Goal: Task Accomplishment & Management: Complete application form

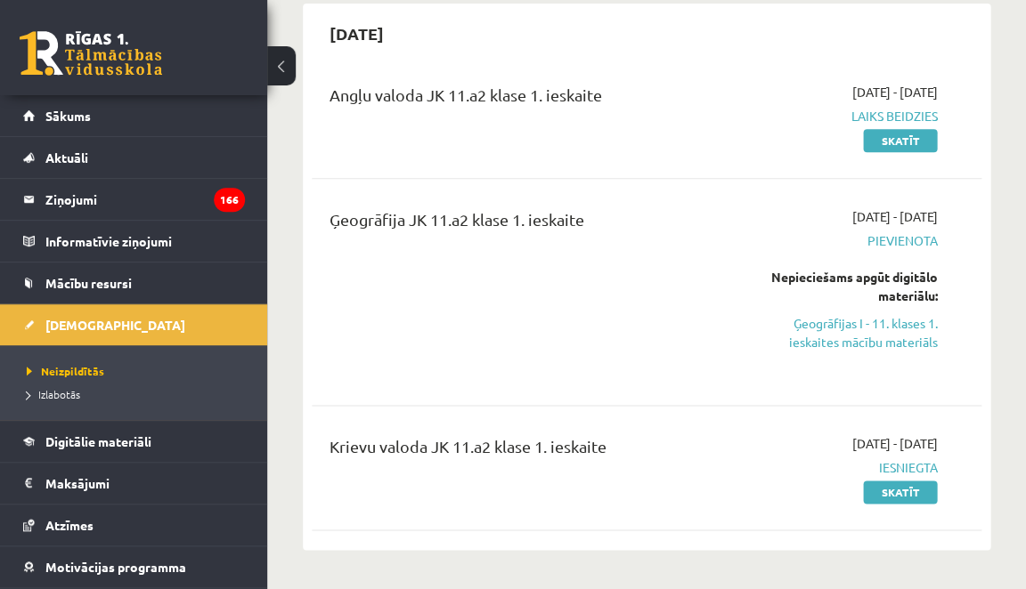
scroll to position [35, 0]
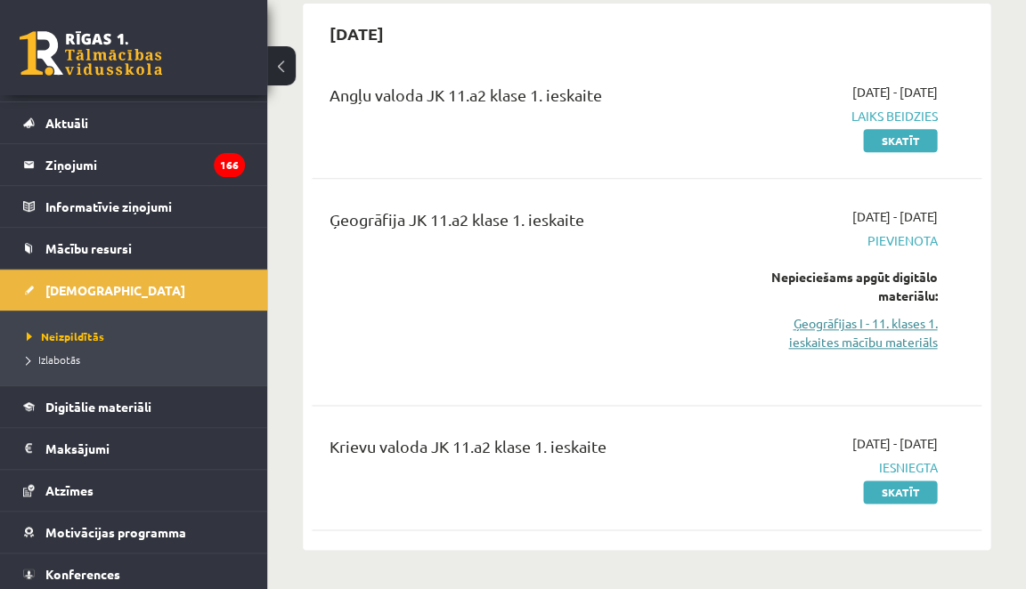
click at [857, 337] on link "Ģeogrāfijas I - 11. klases 1. ieskaites mācību materiāls" at bounding box center [844, 332] width 184 height 37
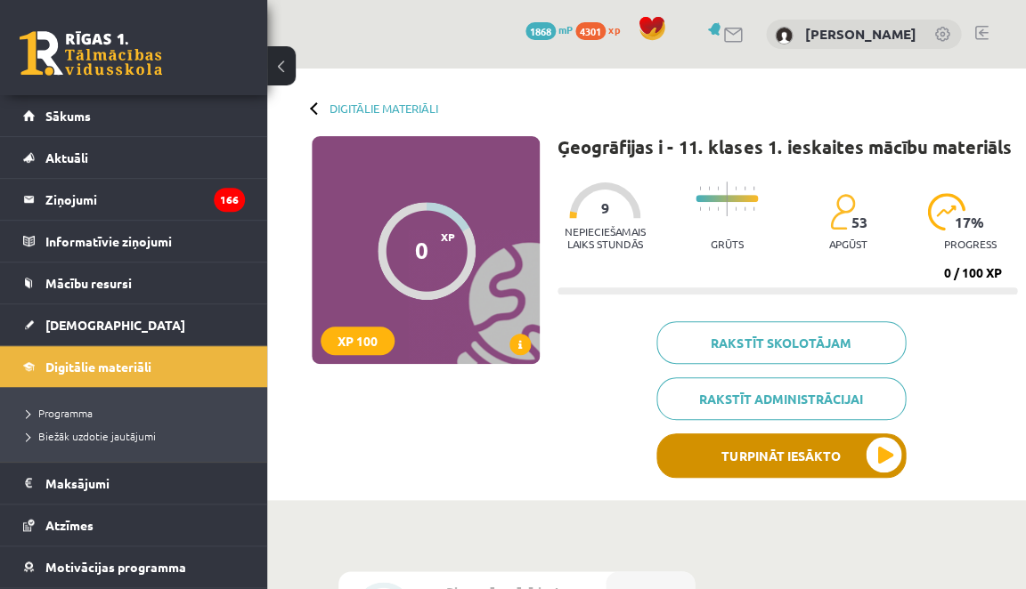
click at [754, 449] on button "Turpināt iesākto" at bounding box center [780, 456] width 249 height 45
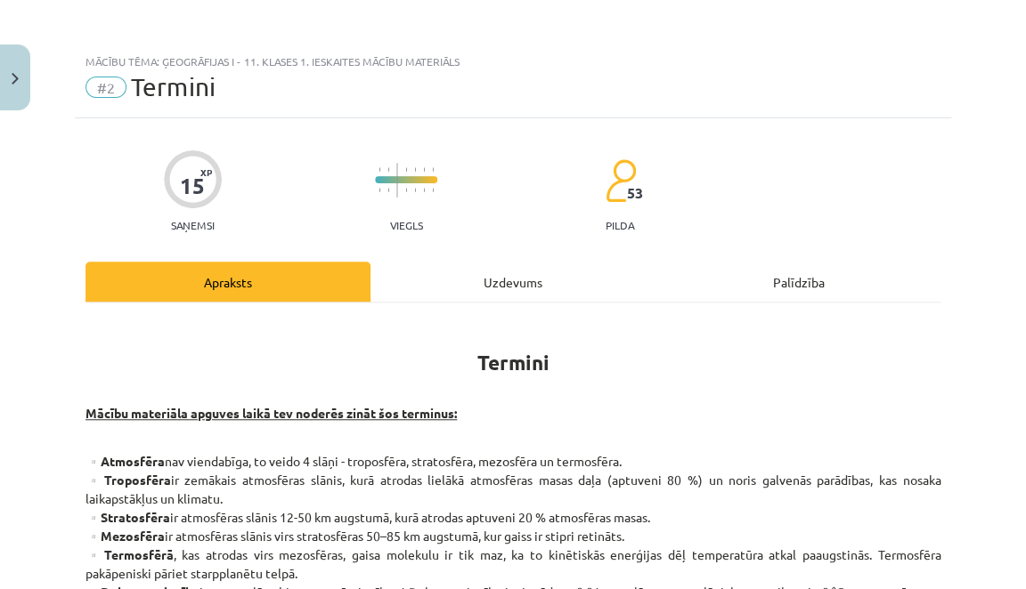
click at [550, 280] on div "Uzdevums" at bounding box center [512, 282] width 285 height 40
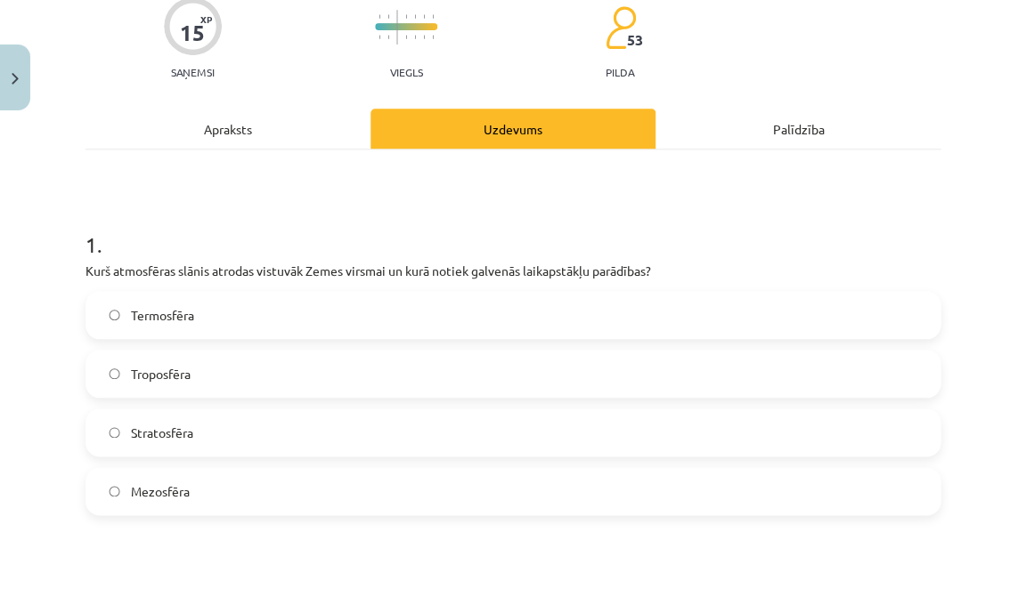
scroll to position [156, 0]
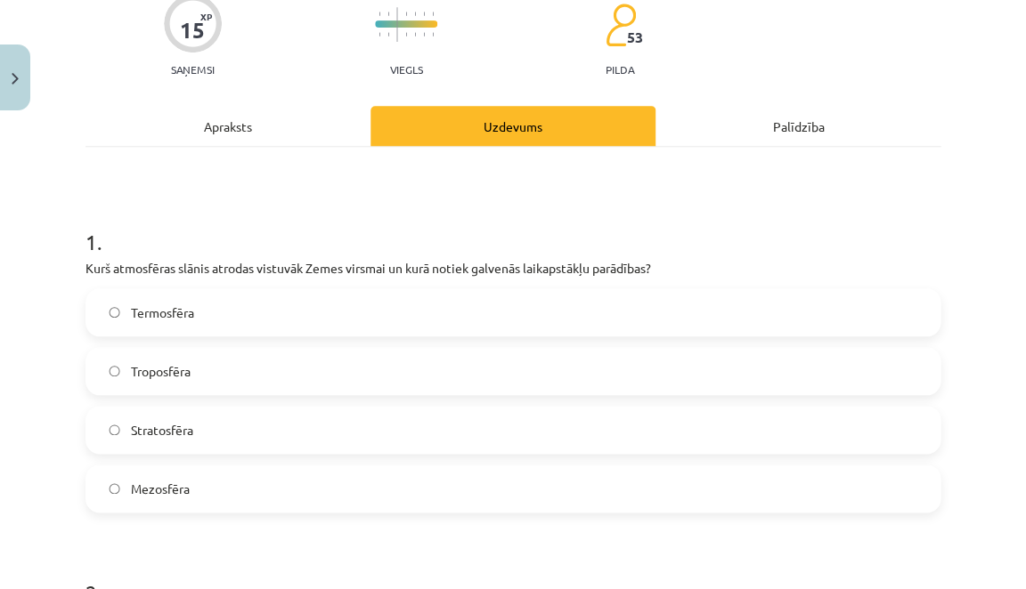
click at [258, 365] on label "Troposfēra" at bounding box center [512, 371] width 851 height 45
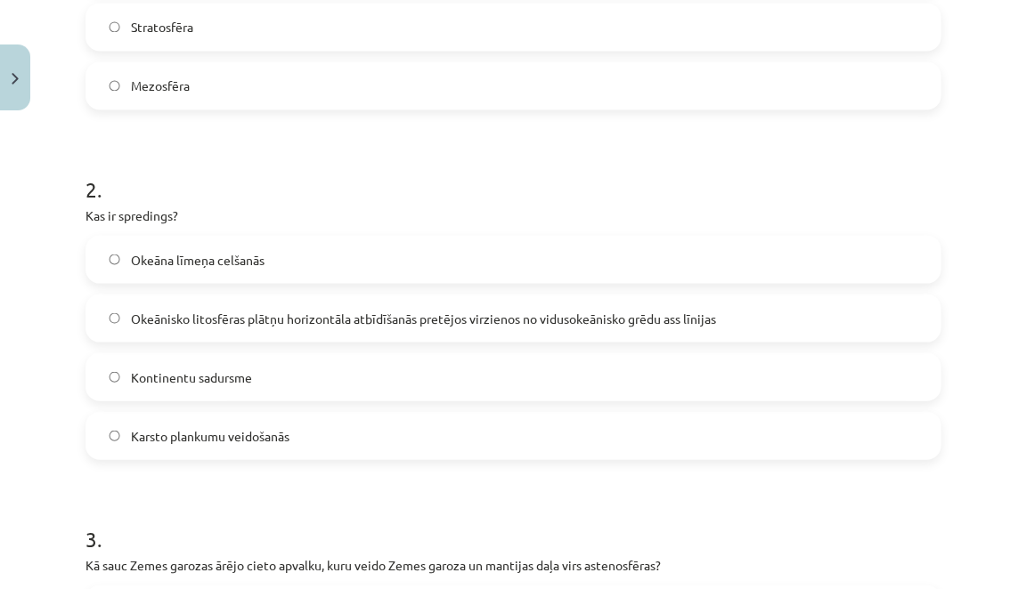
scroll to position [560, 0]
drag, startPoint x: 263, startPoint y: 259, endPoint x: 239, endPoint y: 195, distance: 68.5
click at [403, 323] on span "Okeānisko litosfēras plātņu horizontāla atbīdīšanās pretējos virzienos no vidus…" at bounding box center [423, 317] width 585 height 19
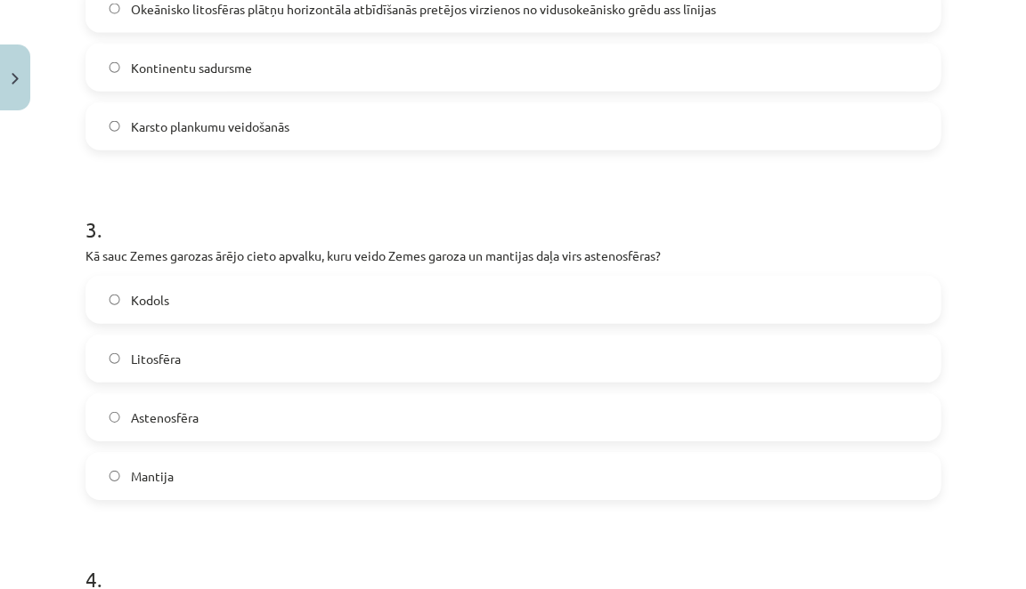
scroll to position [890, 0]
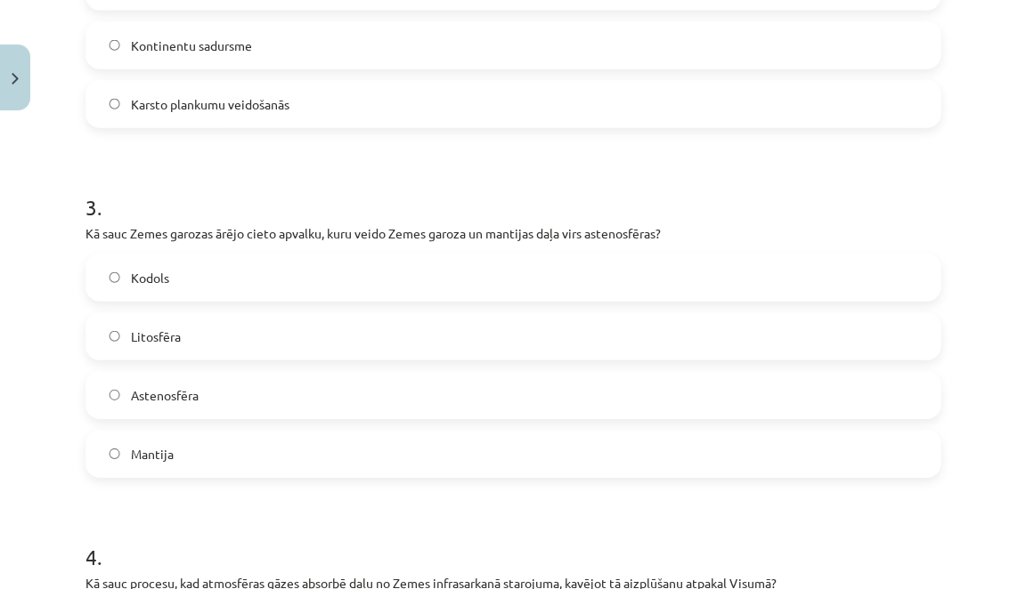
click at [272, 328] on label "Litosfēra" at bounding box center [512, 336] width 851 height 45
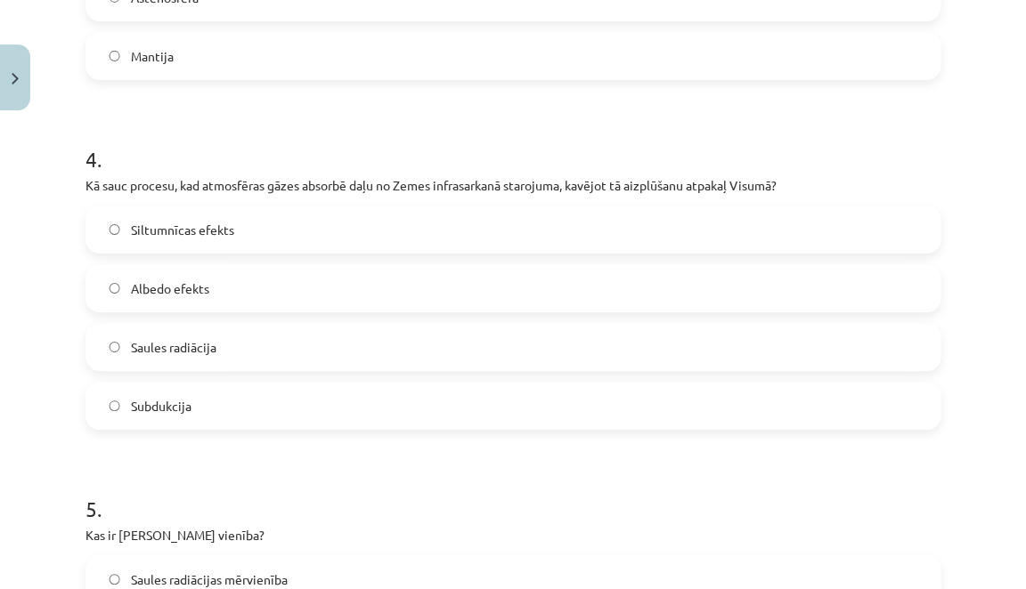
scroll to position [1289, 0]
click at [360, 231] on label "Siltumnīcas efekts" at bounding box center [512, 229] width 851 height 45
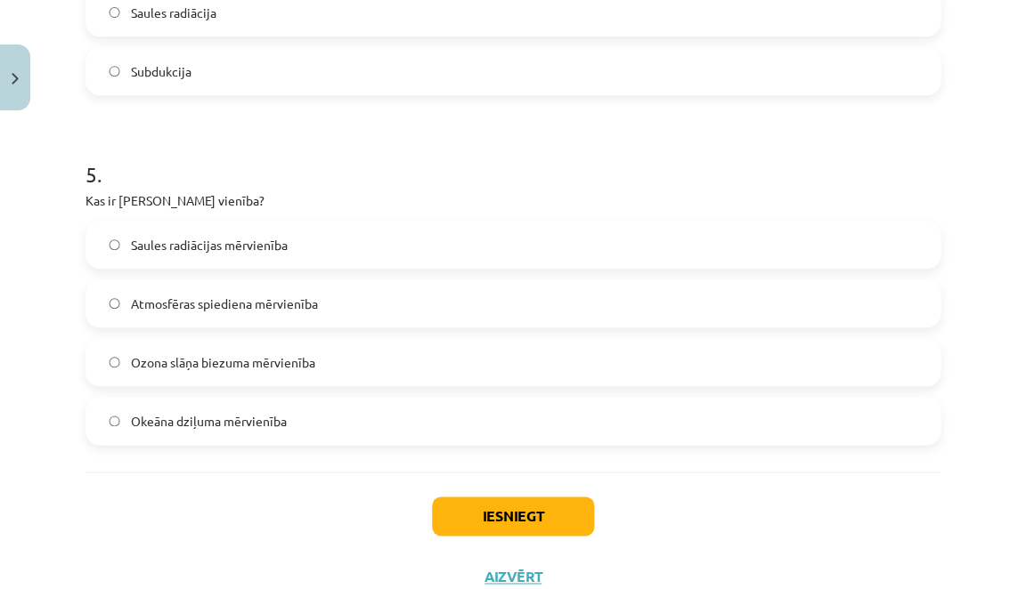
scroll to position [1636, 0]
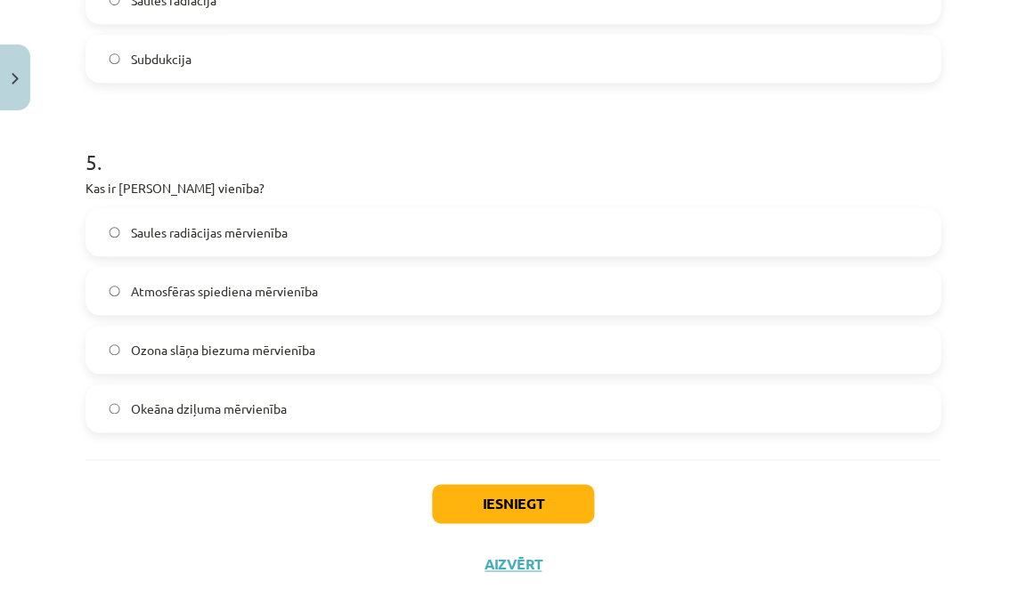
click at [196, 337] on label "Ozona slāņa biezuma mērvienība" at bounding box center [512, 350] width 851 height 45
click at [463, 478] on div "Iesniegt Aizvērt" at bounding box center [512, 521] width 855 height 125
click at [451, 506] on button "Iesniegt" at bounding box center [513, 503] width 162 height 39
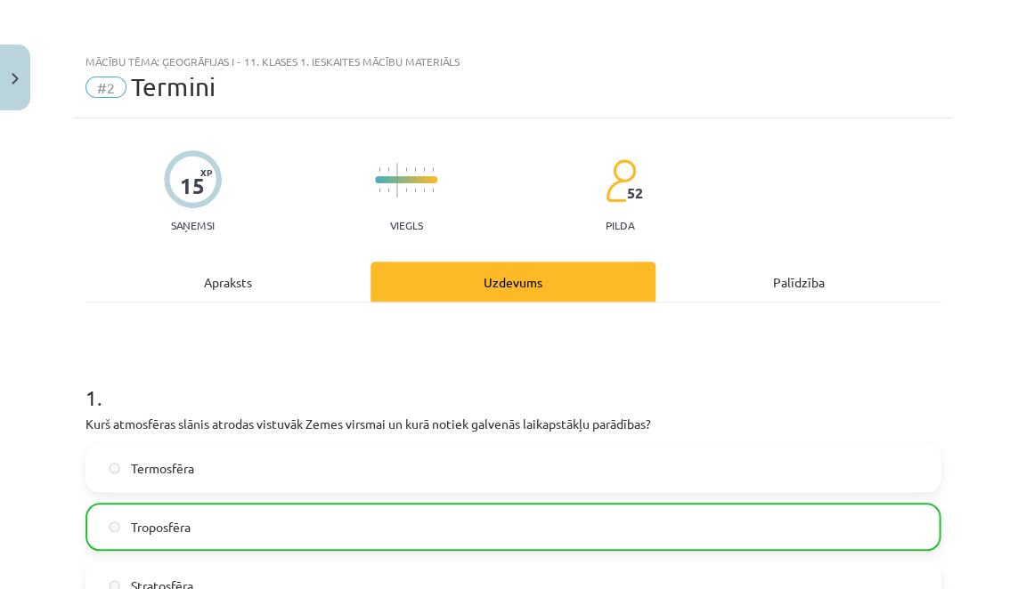
scroll to position [0, 0]
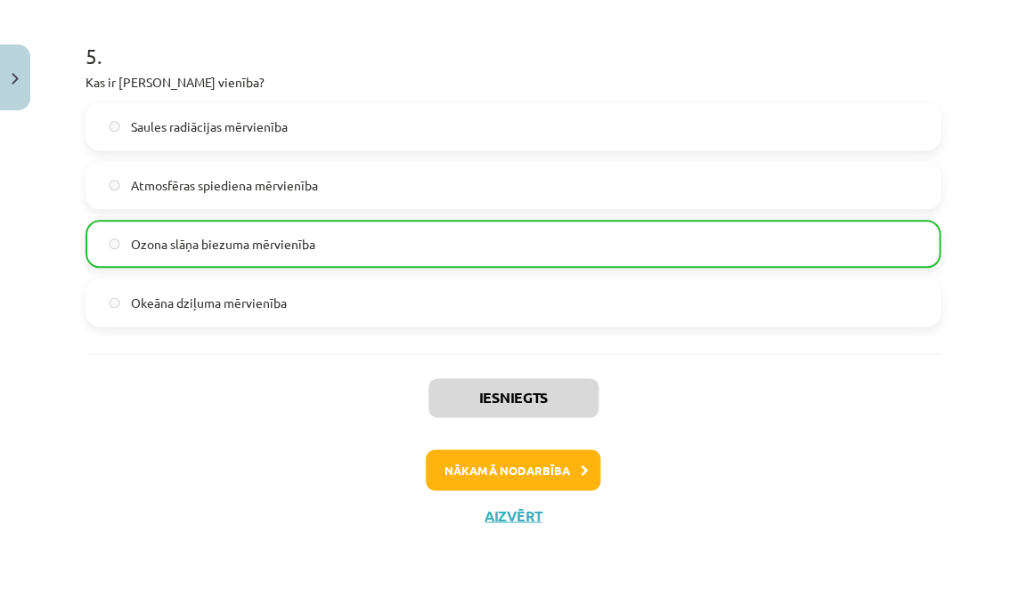
click at [464, 464] on button "Nākamā nodarbība" at bounding box center [513, 470] width 175 height 41
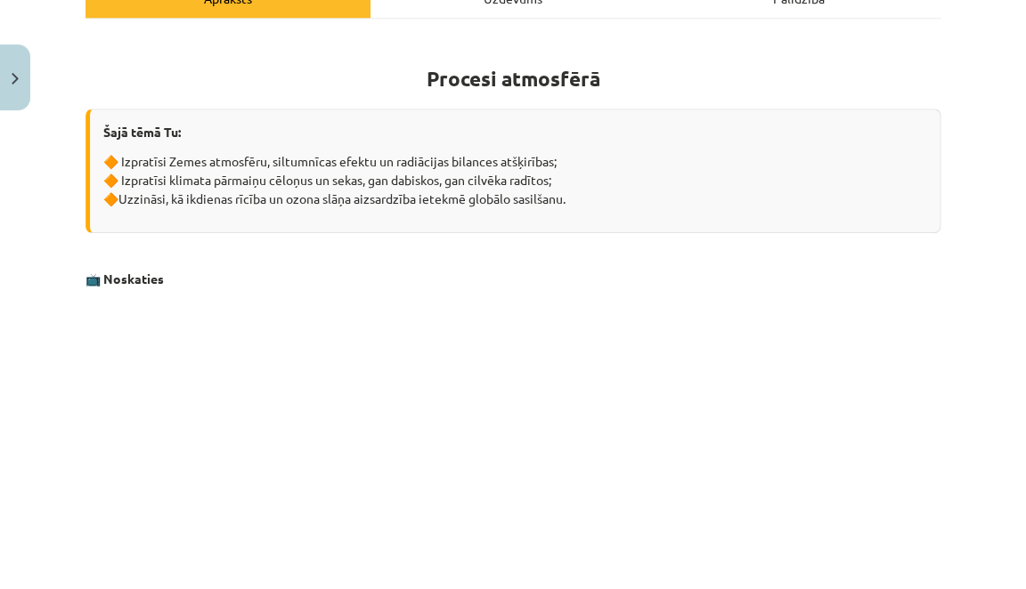
scroll to position [45, 0]
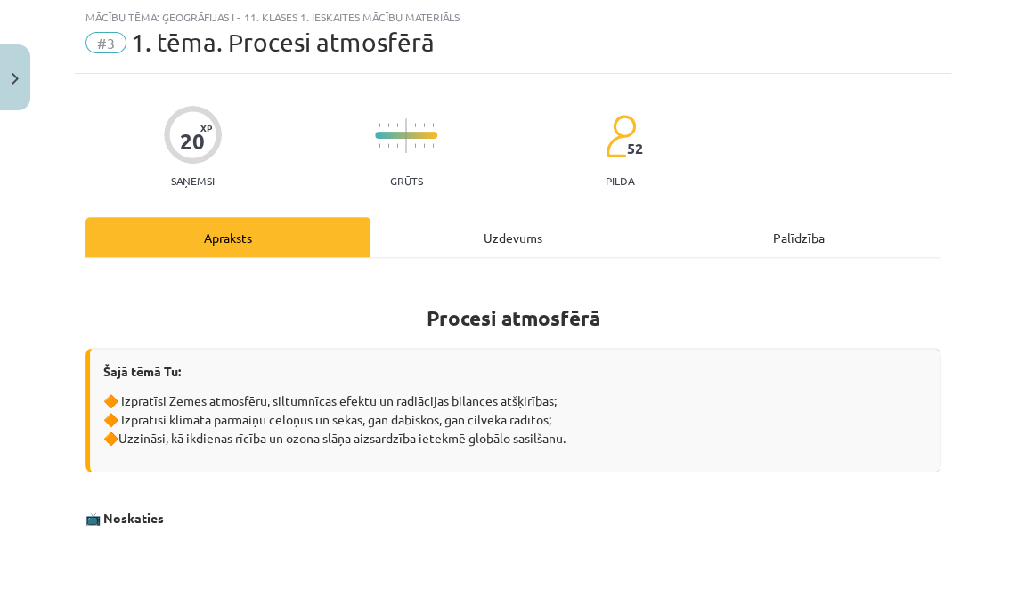
click at [526, 238] on div "Uzdevums" at bounding box center [512, 237] width 285 height 40
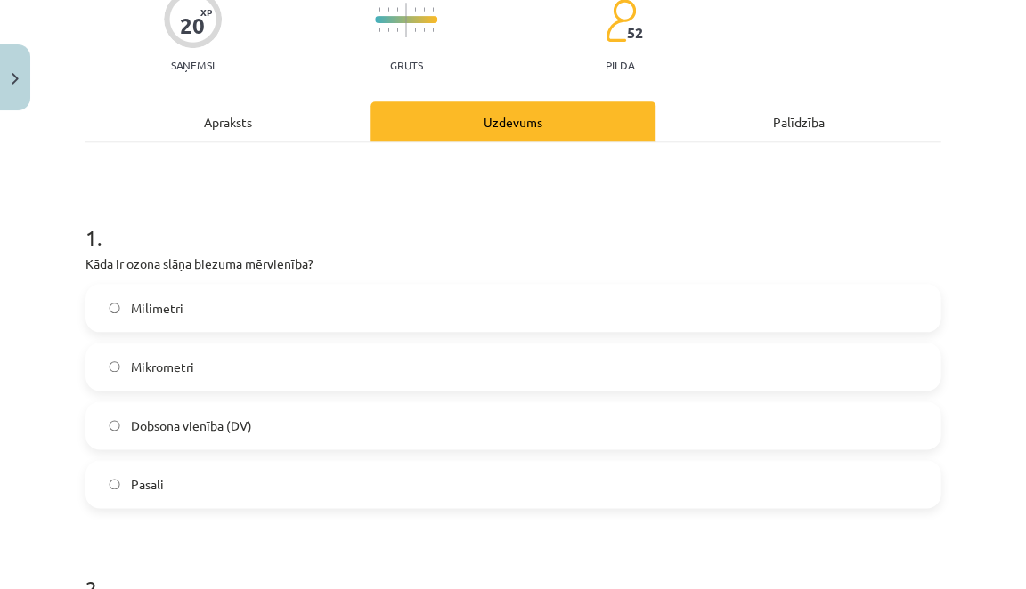
scroll to position [166, 0]
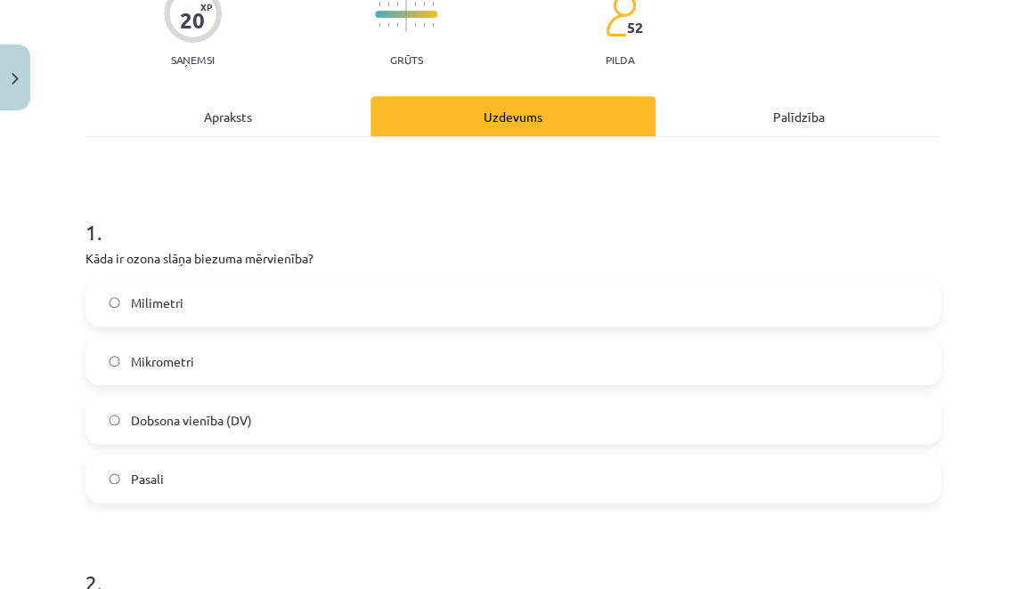
click at [12, 70] on button "Close" at bounding box center [15, 78] width 30 height 66
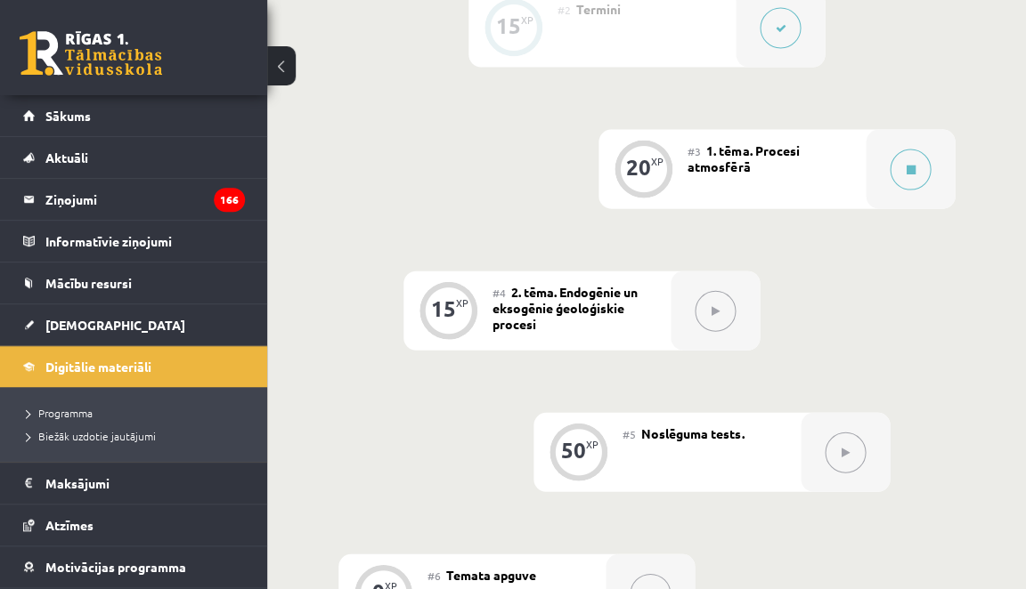
scroll to position [725, 0]
click at [921, 166] on button at bounding box center [909, 170] width 41 height 41
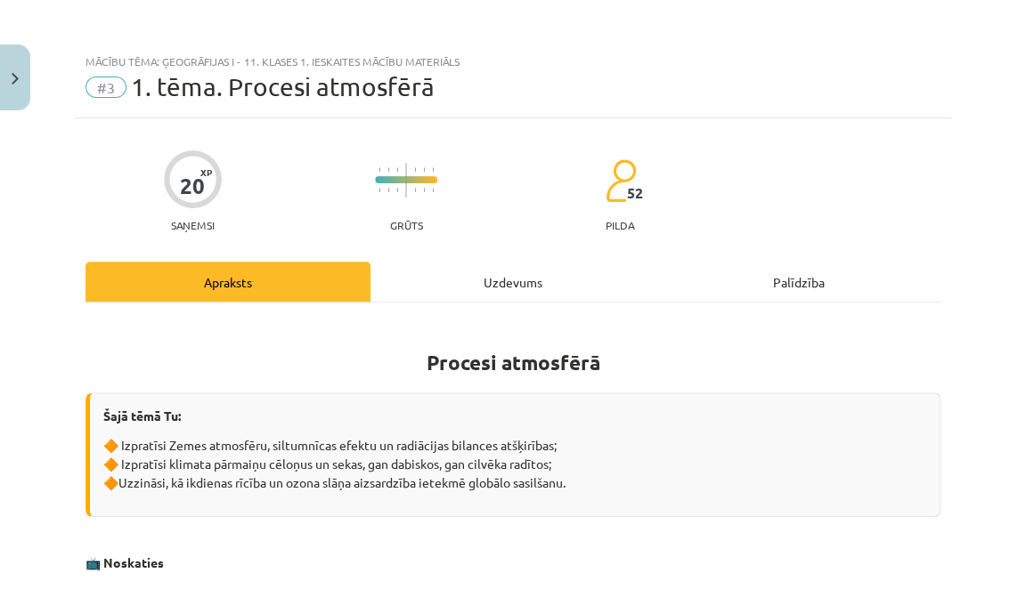
click at [541, 283] on div "Uzdevums" at bounding box center [512, 282] width 285 height 40
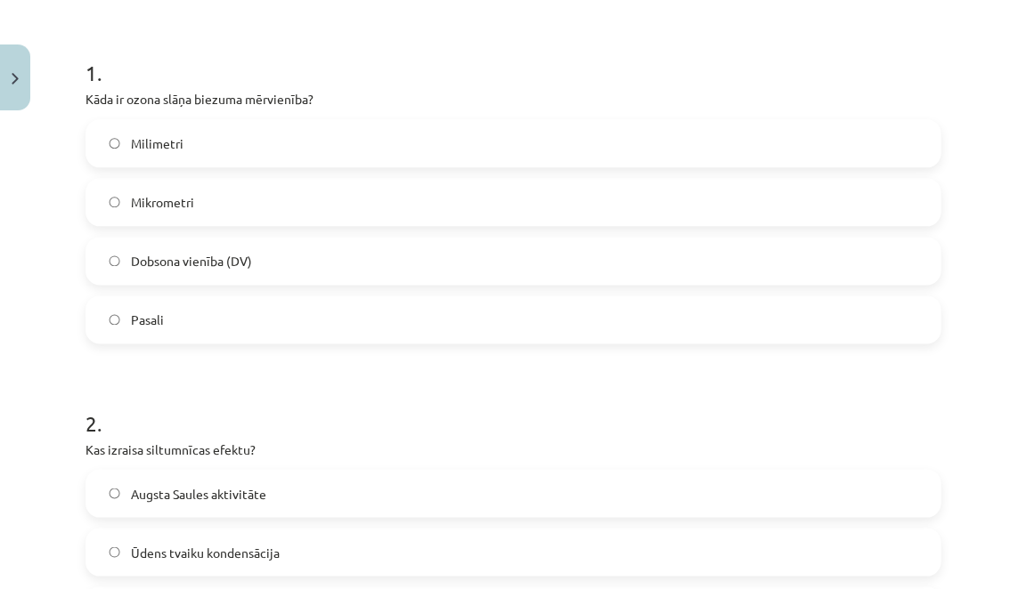
scroll to position [326, 0]
click at [286, 247] on label "Dobsona vienība (DV)" at bounding box center [512, 260] width 851 height 45
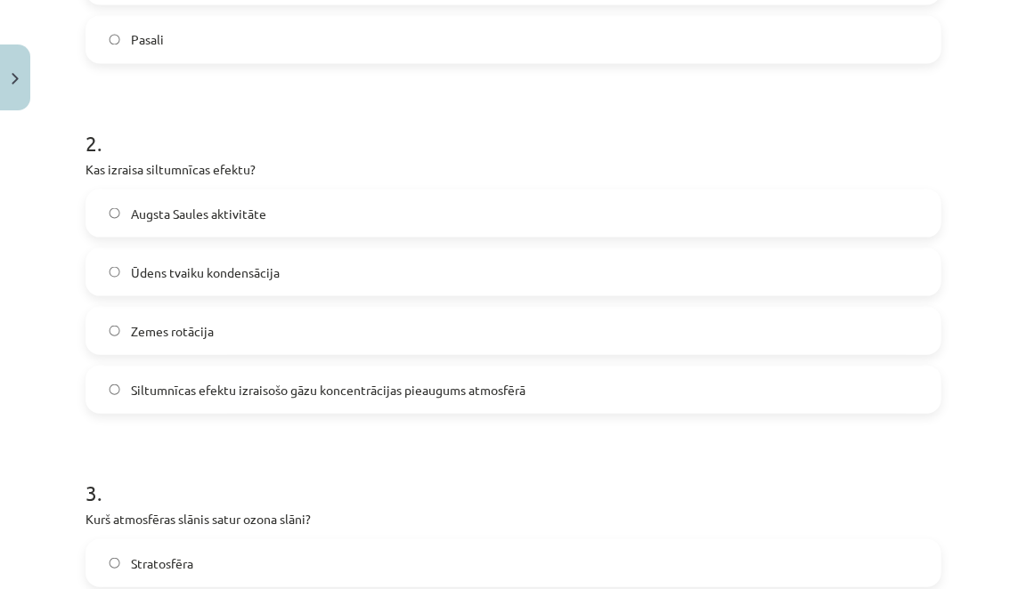
scroll to position [608, 0]
click at [154, 378] on span "Siltumnīcas efektu izraisošo gāzu koncentrācijas pieaugums atmosfērā" at bounding box center [328, 387] width 394 height 19
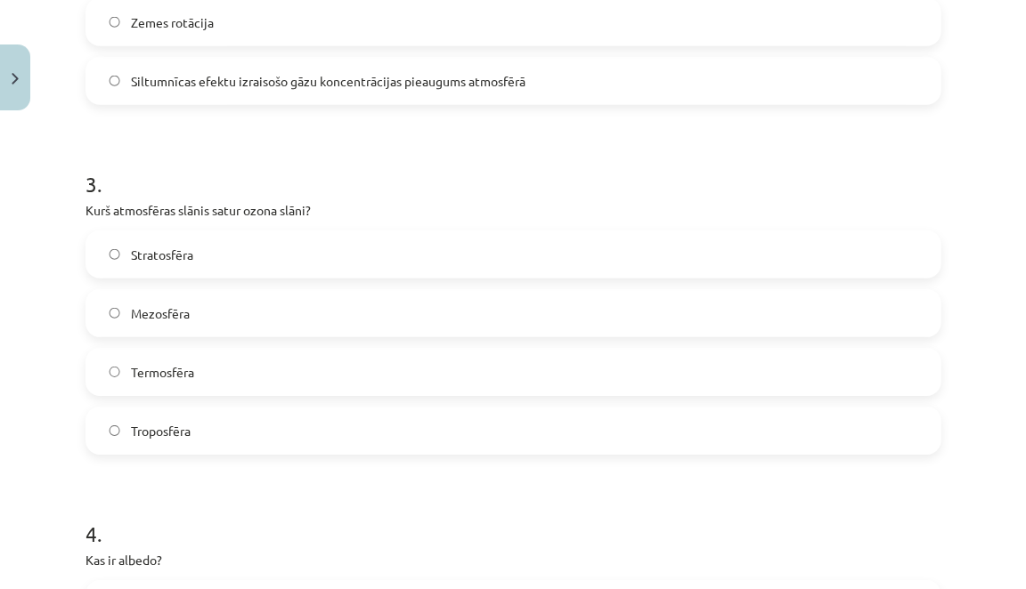
scroll to position [914, 0]
click at [240, 264] on label "Stratosfēra" at bounding box center [512, 253] width 851 height 45
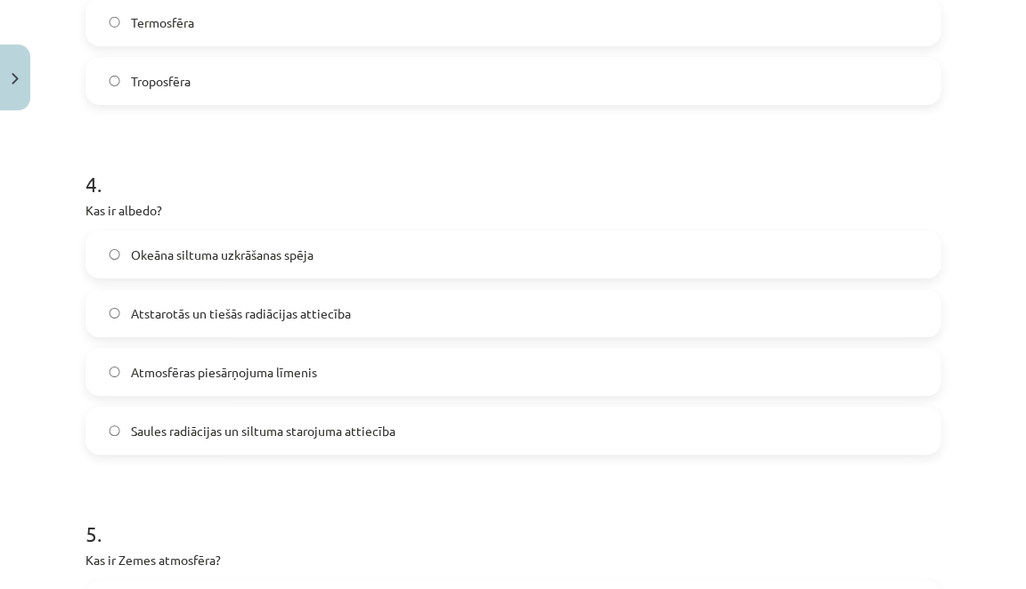
scroll to position [1268, 0]
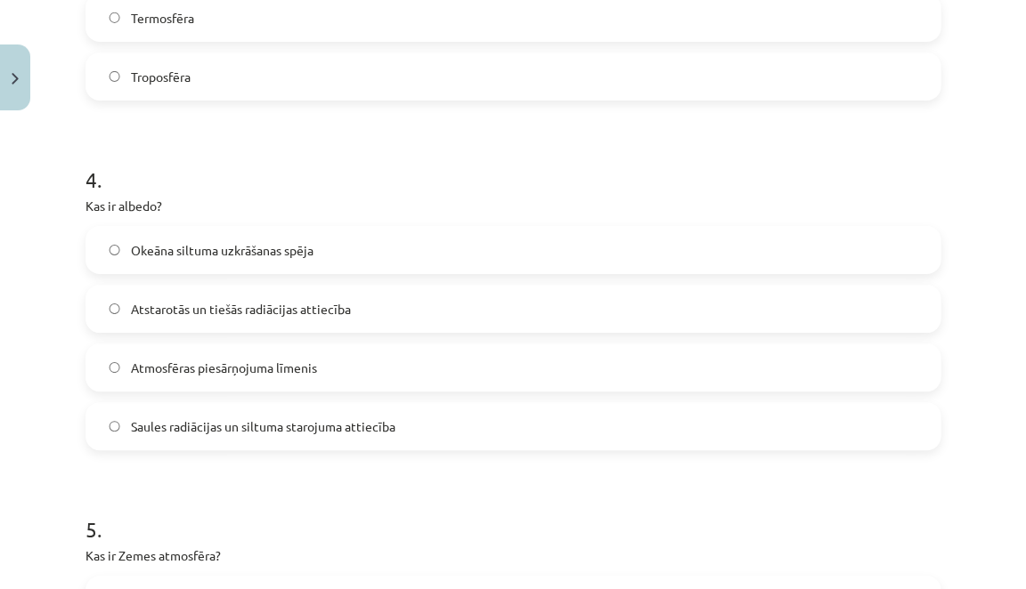
click at [285, 313] on span "Atstarotās un tiešās radiācijas attiecība" at bounding box center [241, 309] width 220 height 19
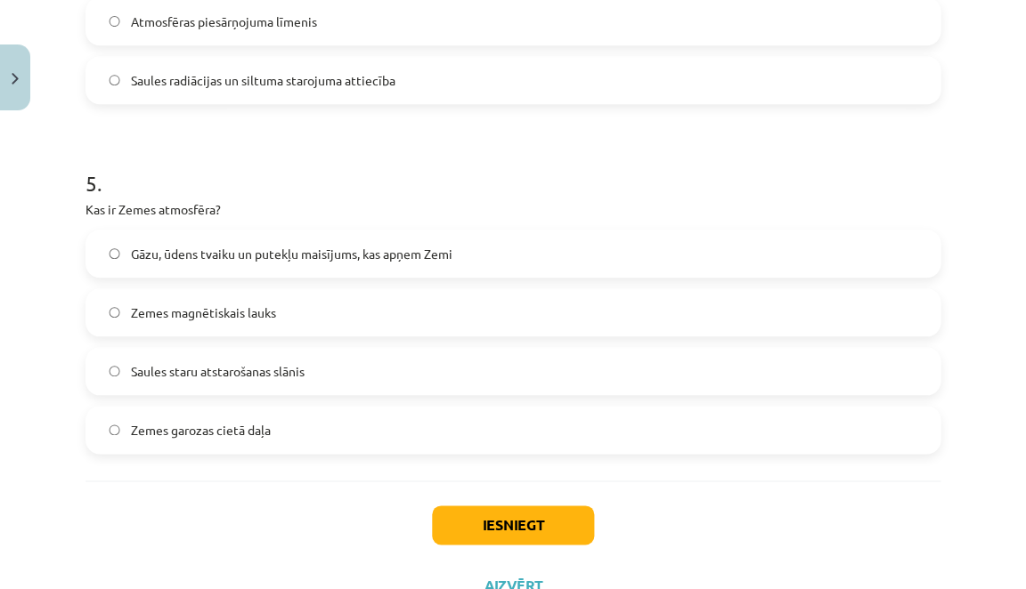
scroll to position [1614, 0]
click at [329, 248] on span "Gāzu, ūdens tvaiku un putekļu maisījums, kas apņem Zemi" at bounding box center [291, 254] width 321 height 19
click at [449, 521] on button "Iesniegt" at bounding box center [513, 525] width 162 height 39
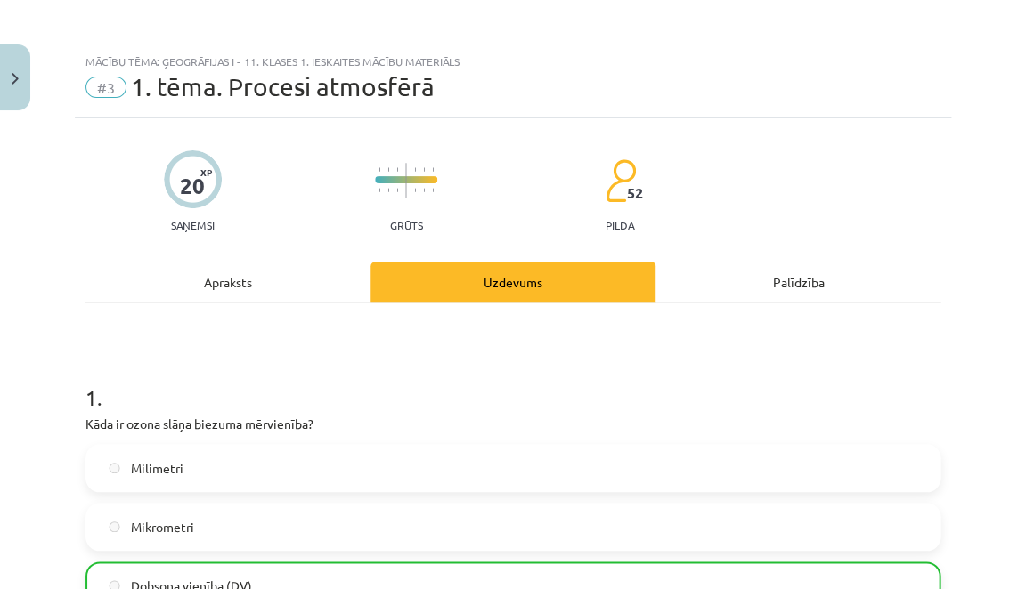
scroll to position [0, 0]
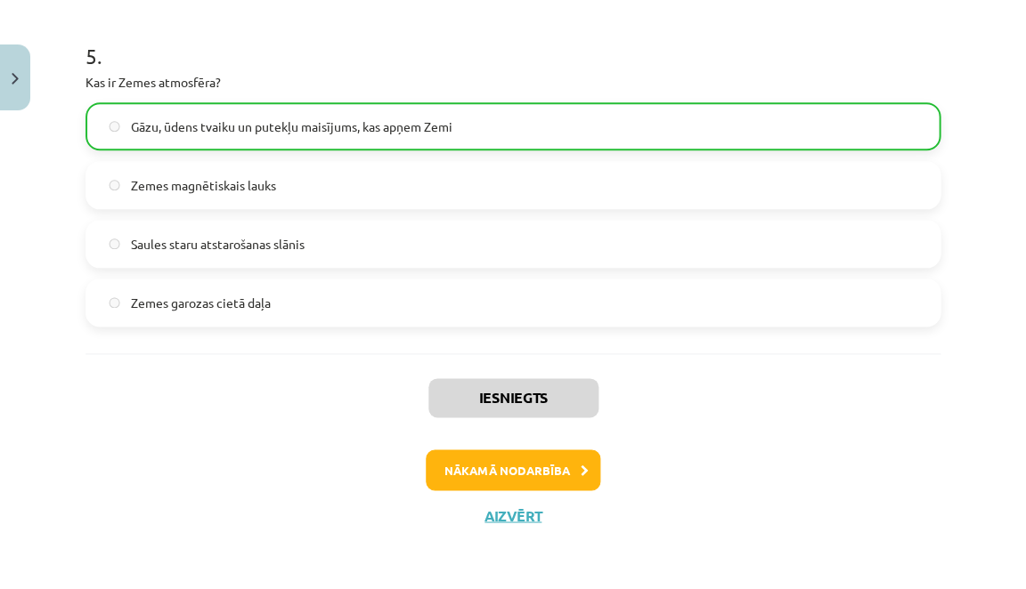
click at [491, 462] on button "Nākamā nodarbība" at bounding box center [513, 470] width 175 height 41
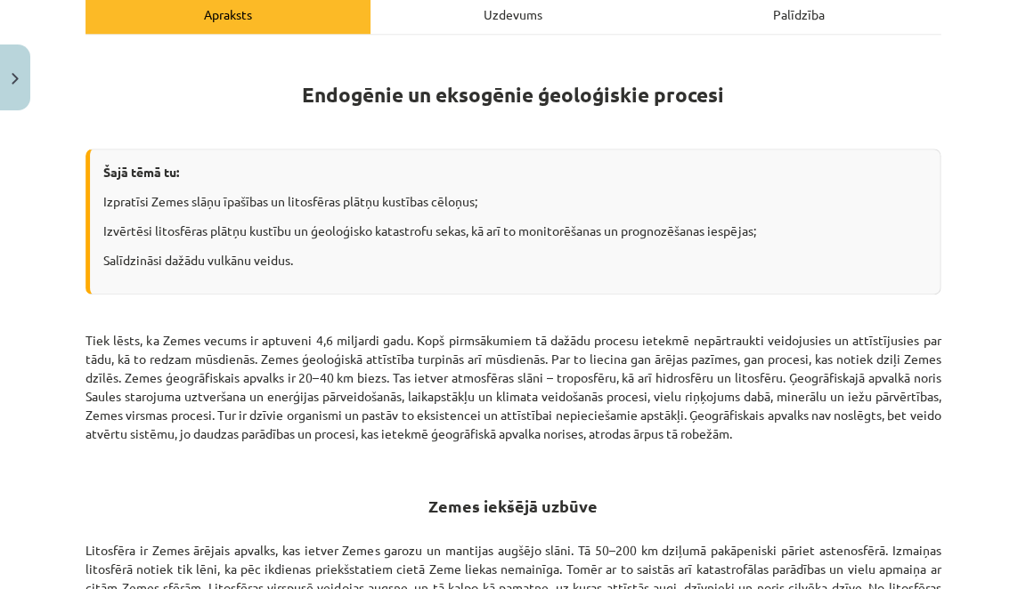
scroll to position [45, 0]
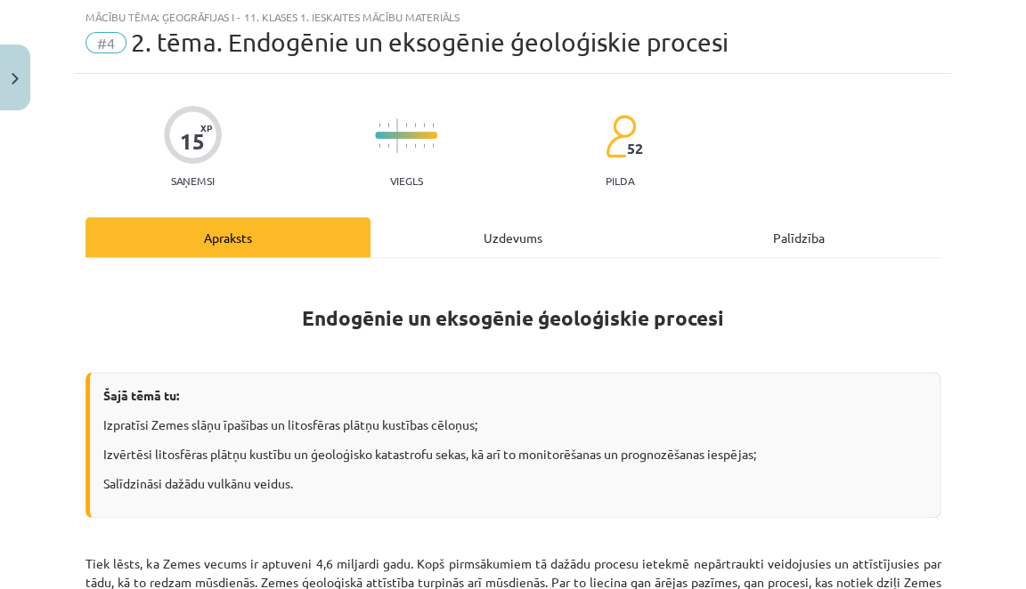
click at [533, 241] on div "Uzdevums" at bounding box center [512, 237] width 285 height 40
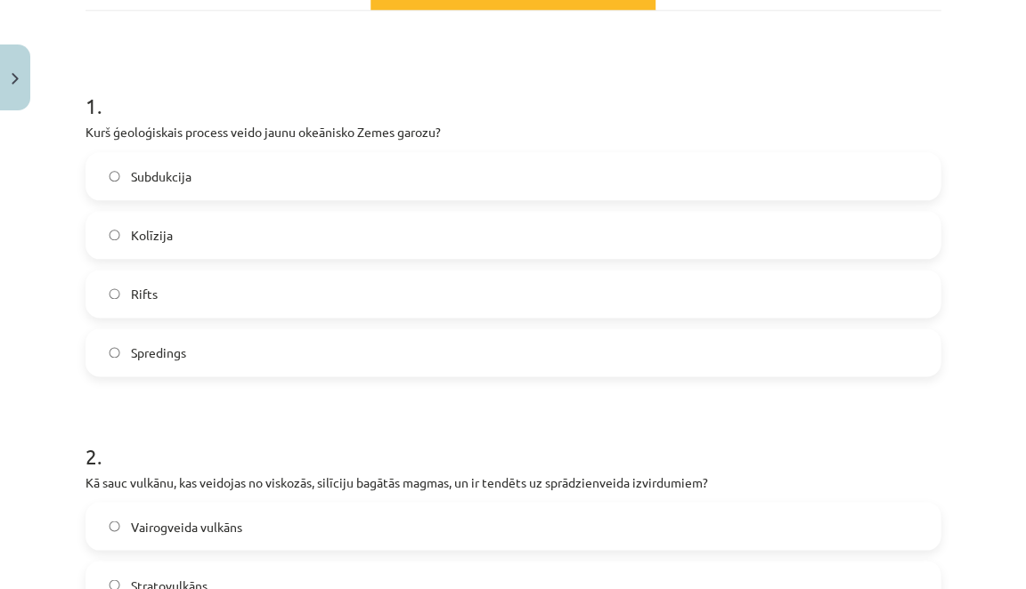
scroll to position [285, 0]
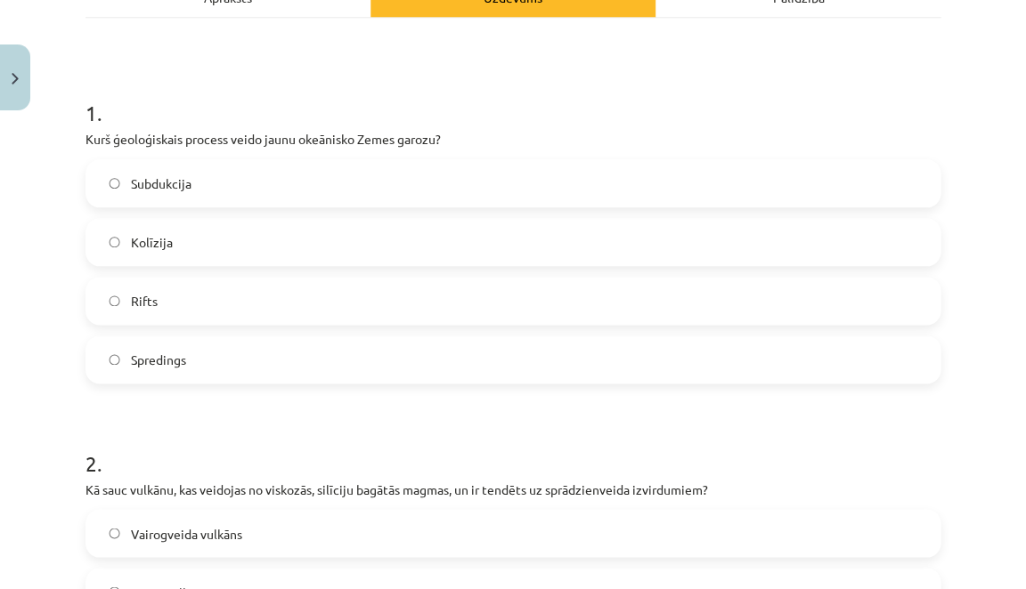
click at [326, 363] on label "Spredings" at bounding box center [512, 359] width 851 height 45
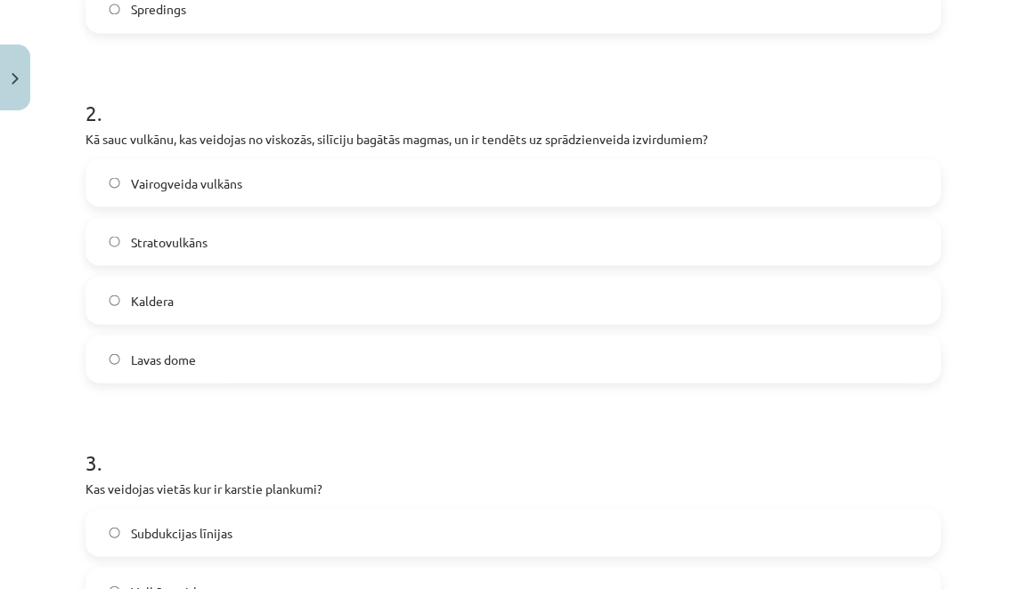
scroll to position [608, 0]
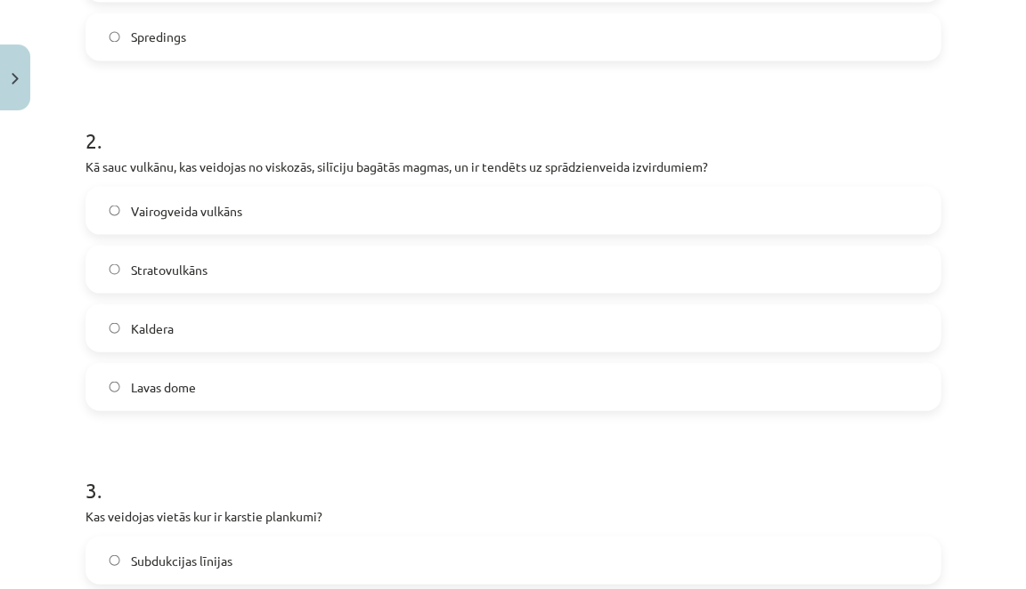
click at [365, 266] on label "Stratovulkāns" at bounding box center [512, 269] width 851 height 45
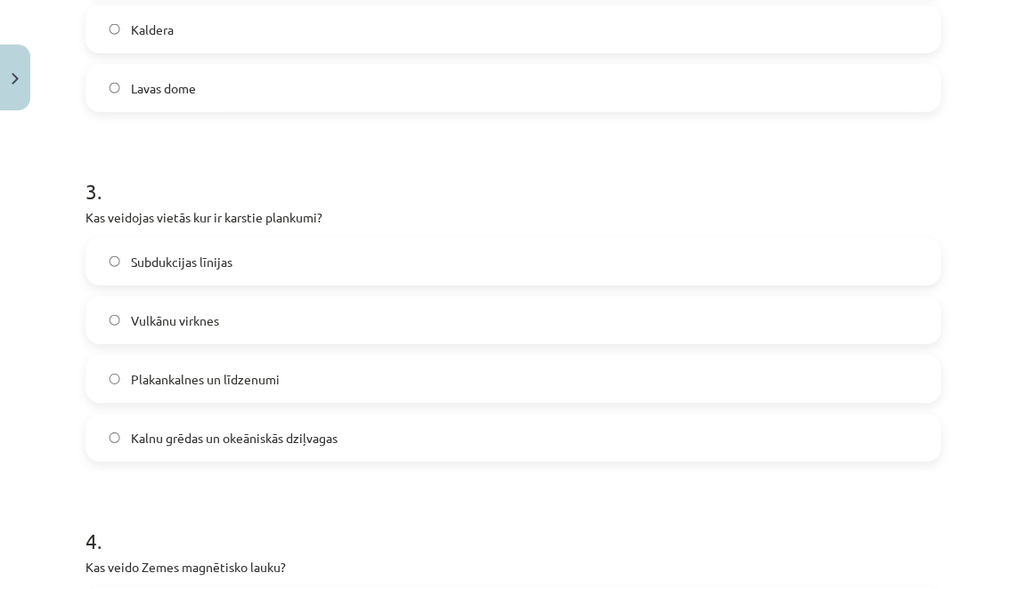
scroll to position [942, 0]
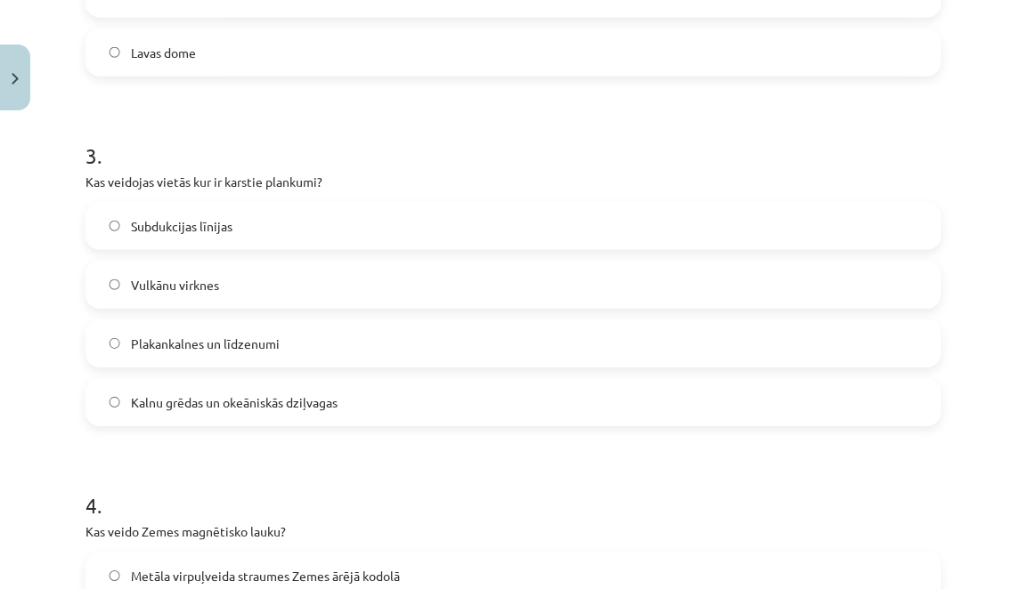
click at [301, 290] on label "Vulkānu virknes" at bounding box center [512, 285] width 851 height 45
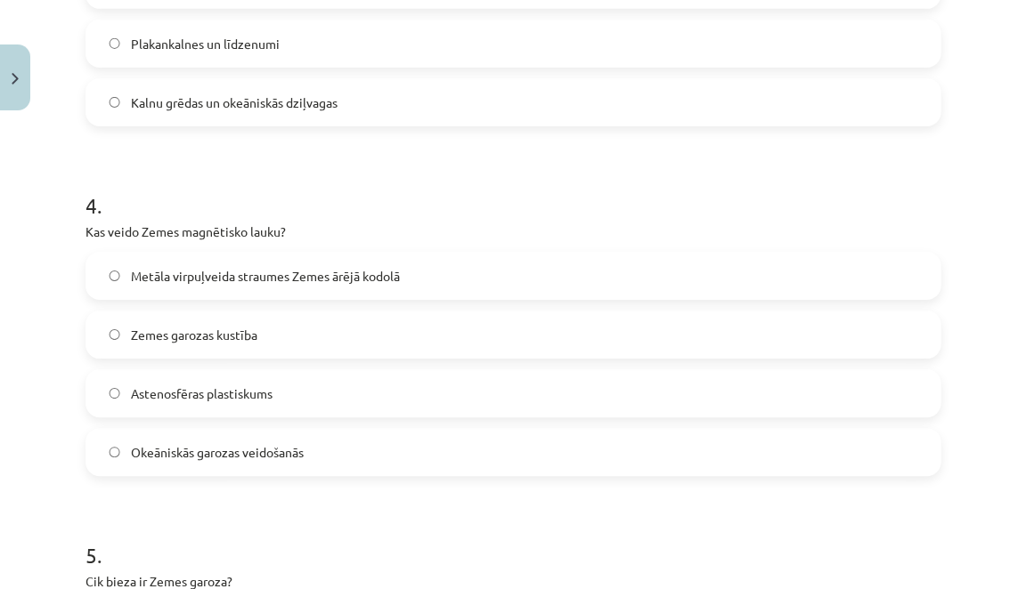
scroll to position [1252, 0]
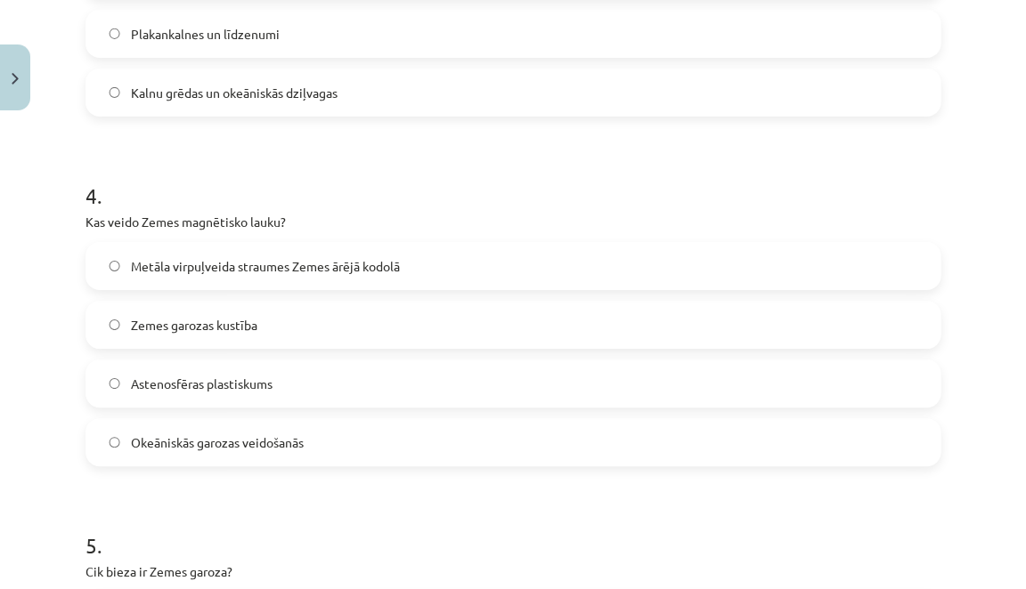
click at [303, 272] on span "Metāla virpuļveida straumes Zemes ārējā kodolā" at bounding box center [265, 266] width 269 height 19
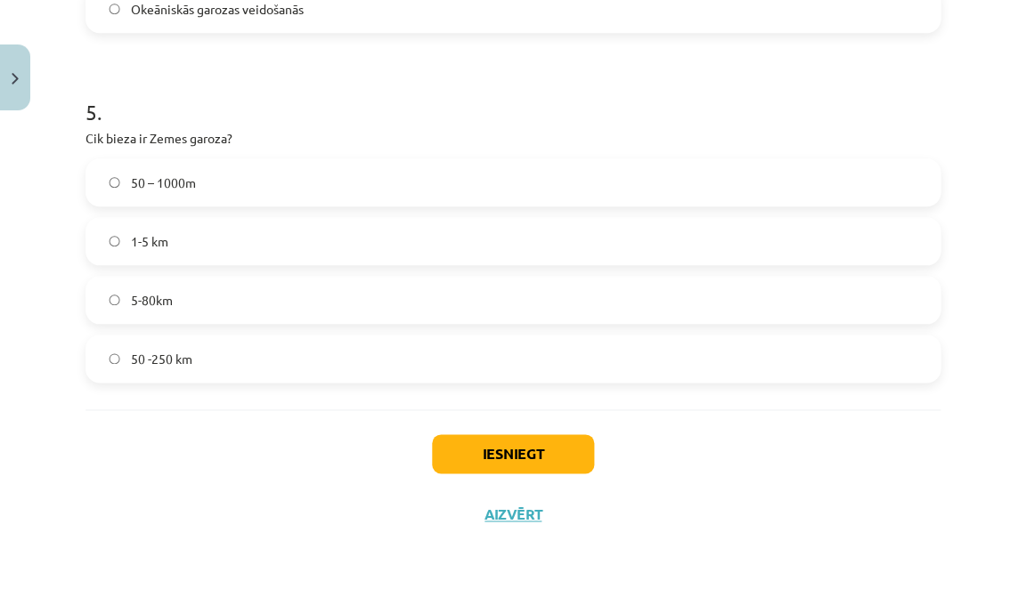
scroll to position [1685, 0]
click at [215, 286] on label "5-80km" at bounding box center [512, 300] width 851 height 45
click at [460, 447] on button "Iesniegt" at bounding box center [513, 453] width 162 height 39
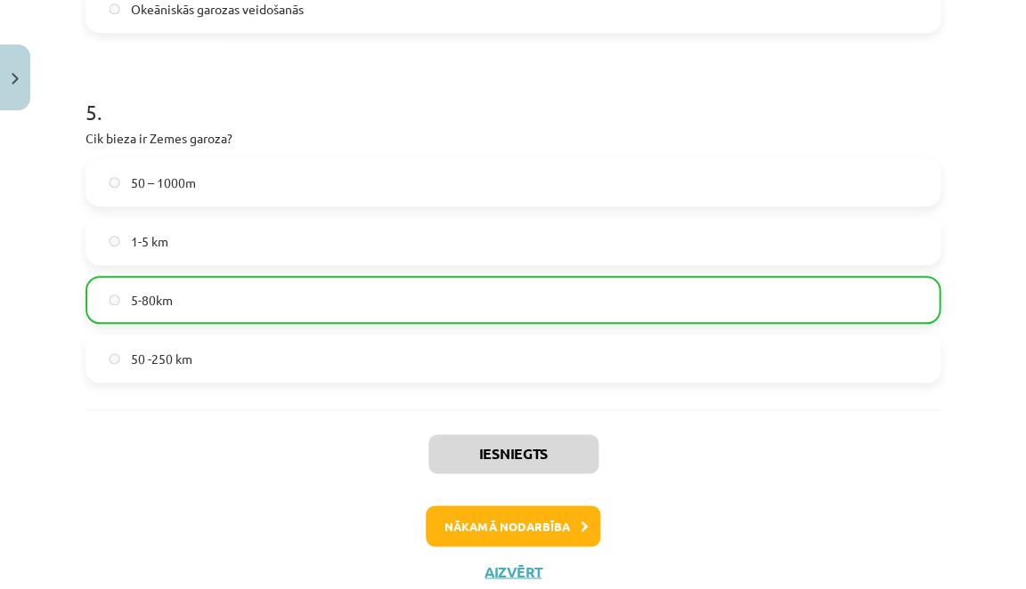
click at [462, 524] on button "Nākamā nodarbība" at bounding box center [513, 526] width 175 height 41
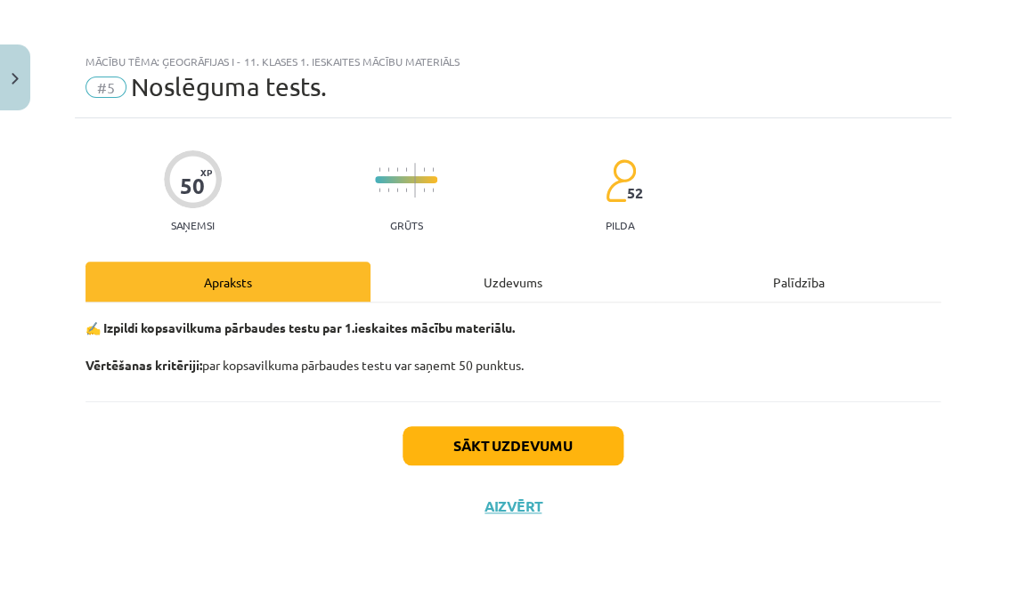
click at [484, 451] on button "Sākt uzdevumu" at bounding box center [512, 445] width 221 height 39
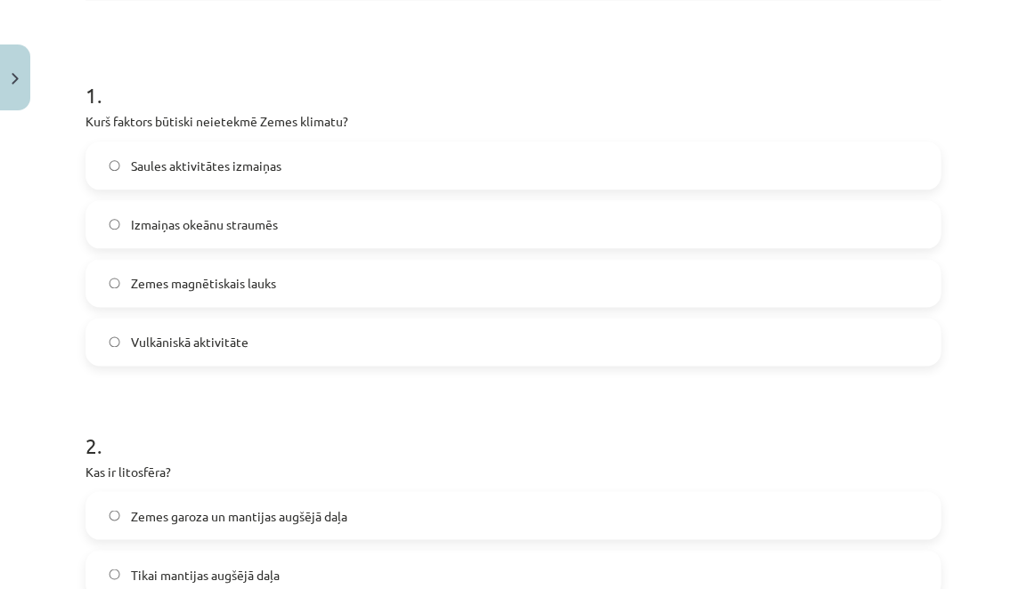
scroll to position [301, 0]
click at [432, 282] on label "Zemes magnētiskais lauks" at bounding box center [512, 285] width 851 height 45
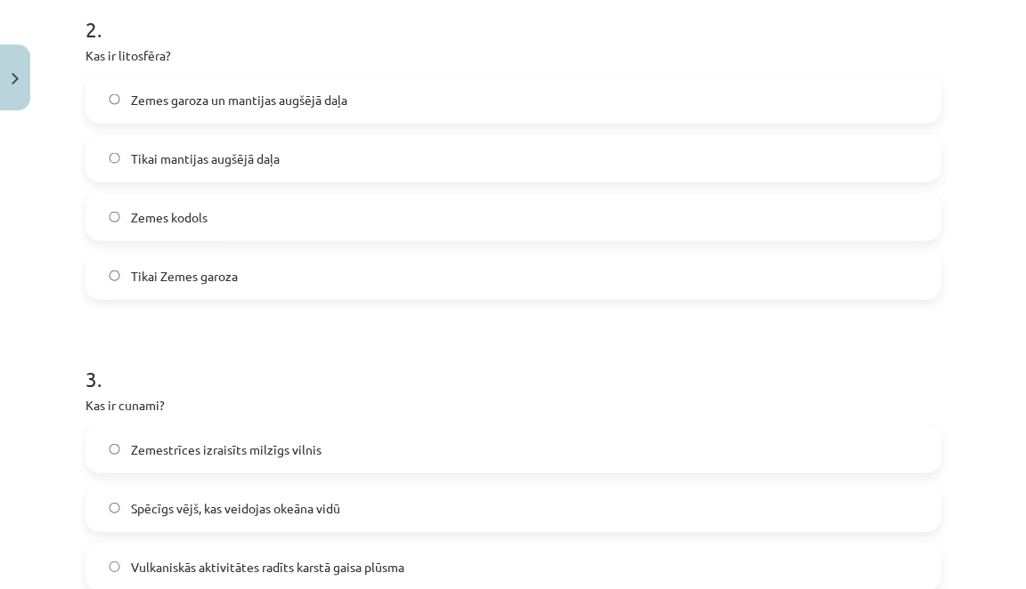
scroll to position [717, 0]
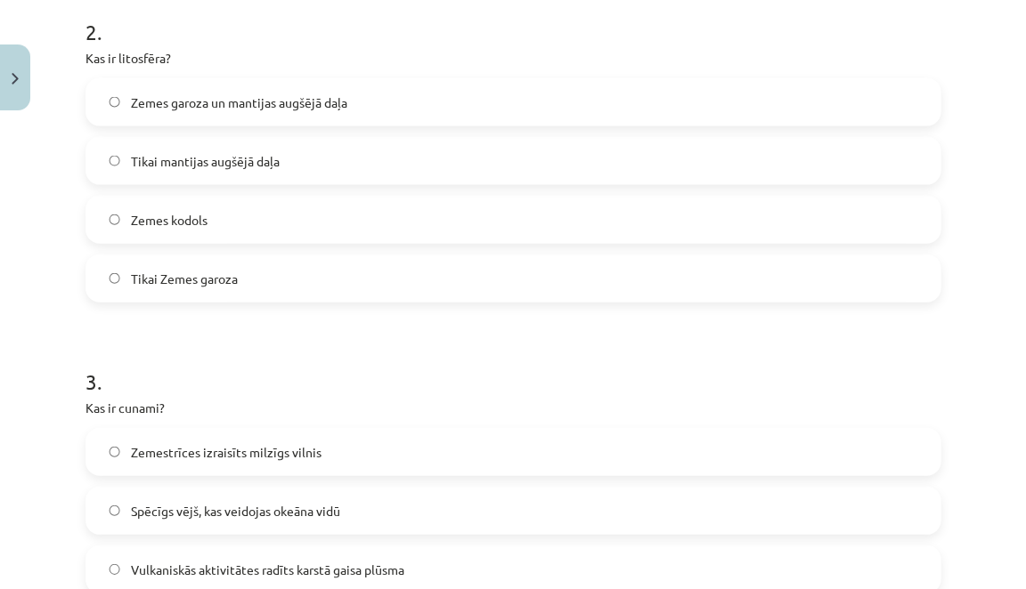
click at [410, 266] on label "Tikai Zemes garoza" at bounding box center [512, 278] width 851 height 45
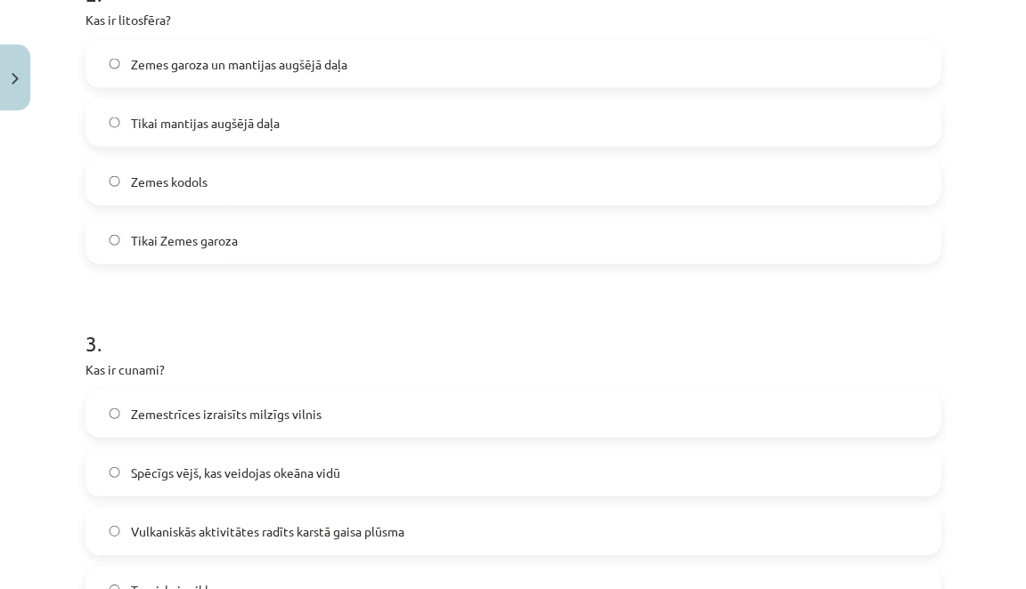
scroll to position [678, 0]
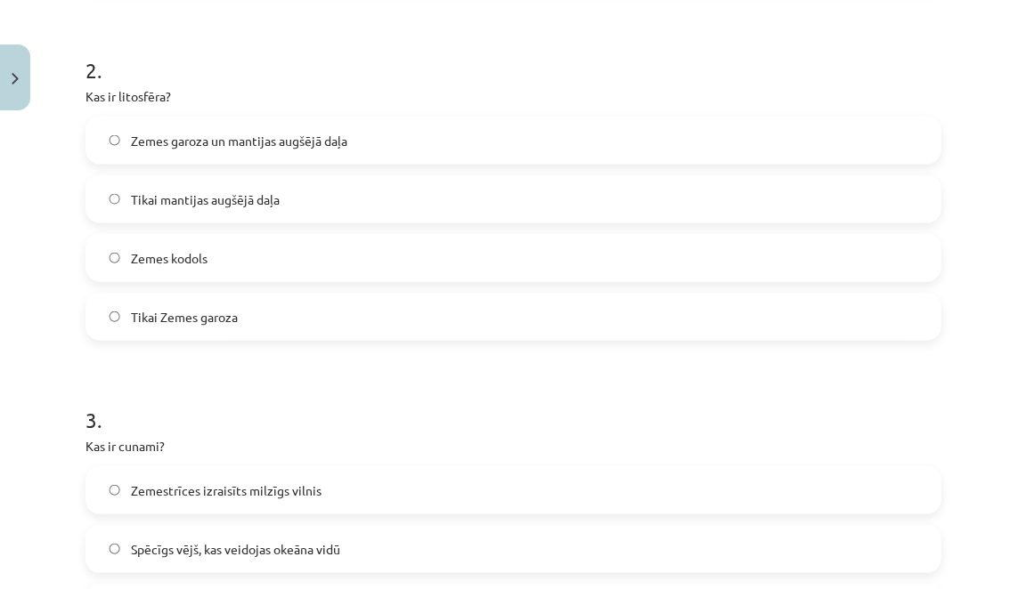
click at [475, 132] on label "Zemes garoza un mantijas augšējā daļa" at bounding box center [512, 140] width 851 height 45
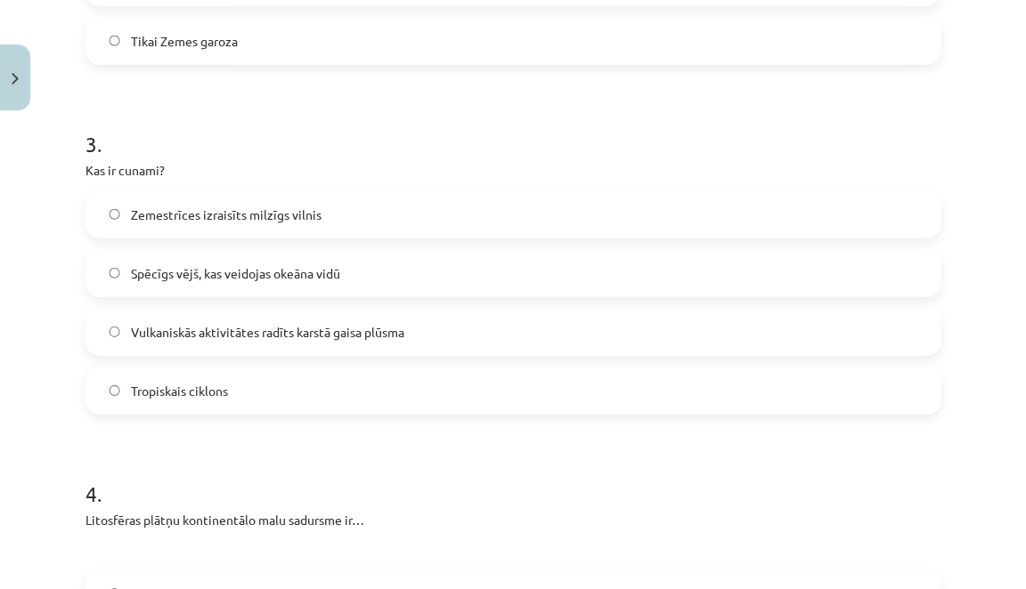
scroll to position [944, 0]
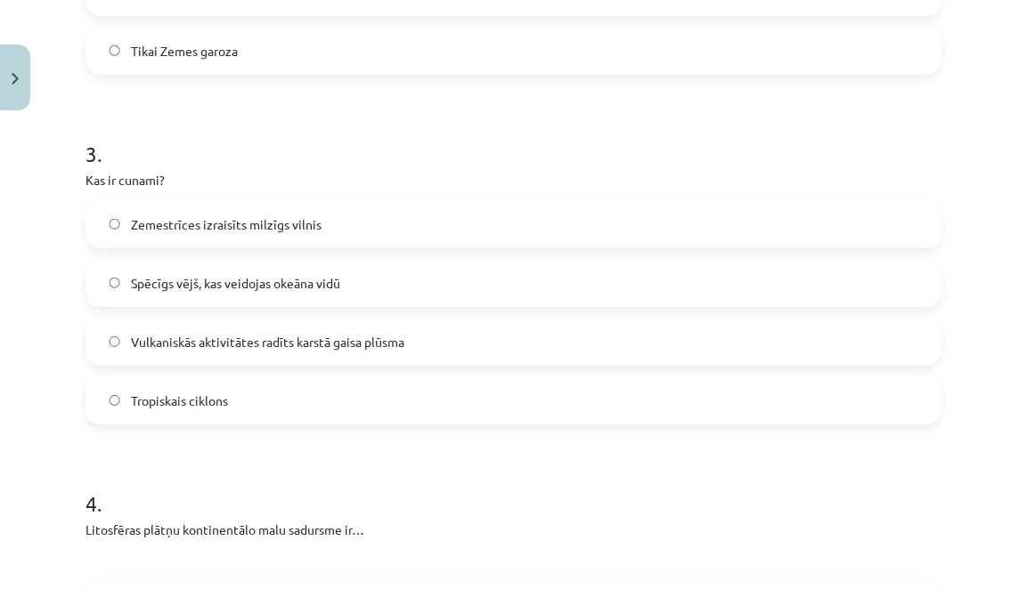
click at [383, 221] on label "Zemestrīces izraisīts milzīgs vilnis" at bounding box center [512, 224] width 851 height 45
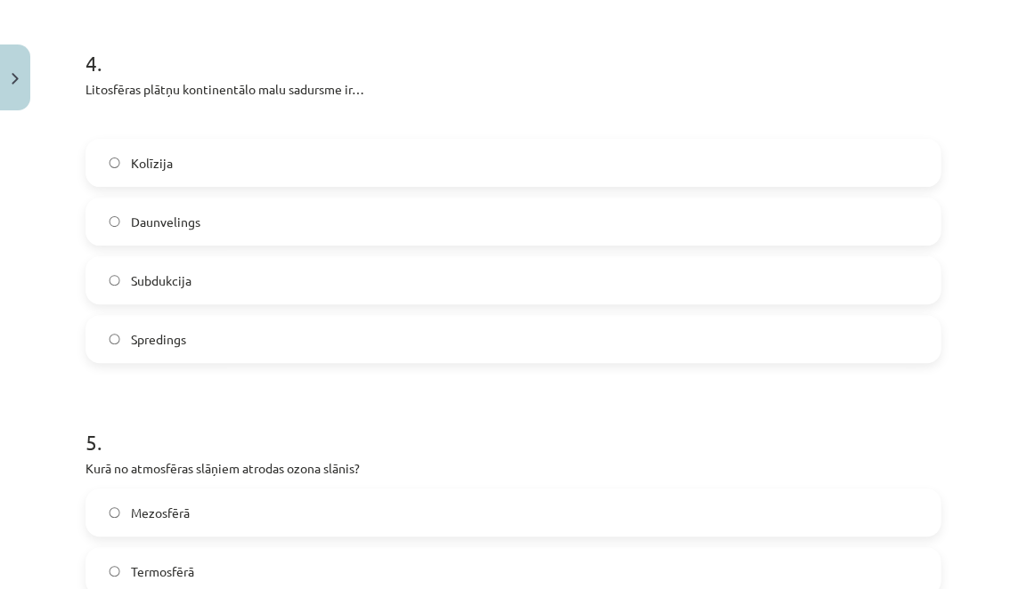
scroll to position [1393, 0]
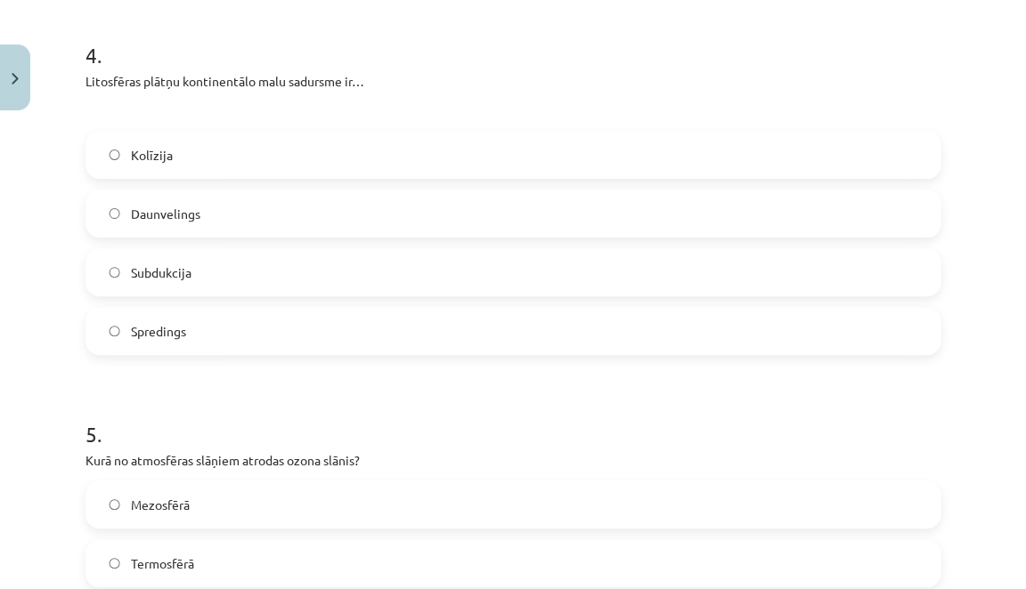
click at [357, 148] on label "Kolīzija" at bounding box center [512, 155] width 851 height 45
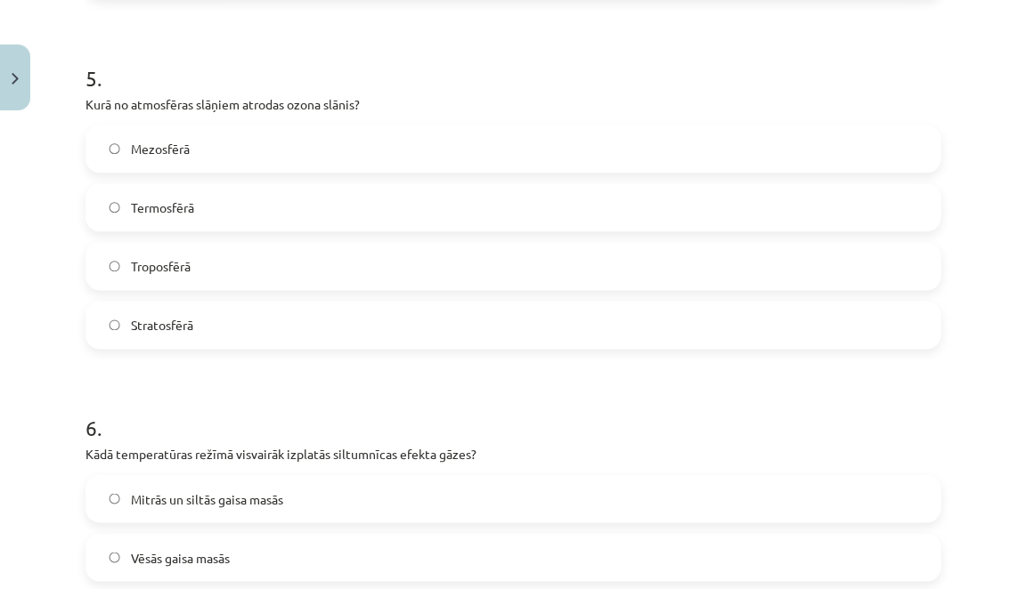
scroll to position [1750, 0]
click at [285, 326] on label "Stratosfērā" at bounding box center [512, 323] width 851 height 45
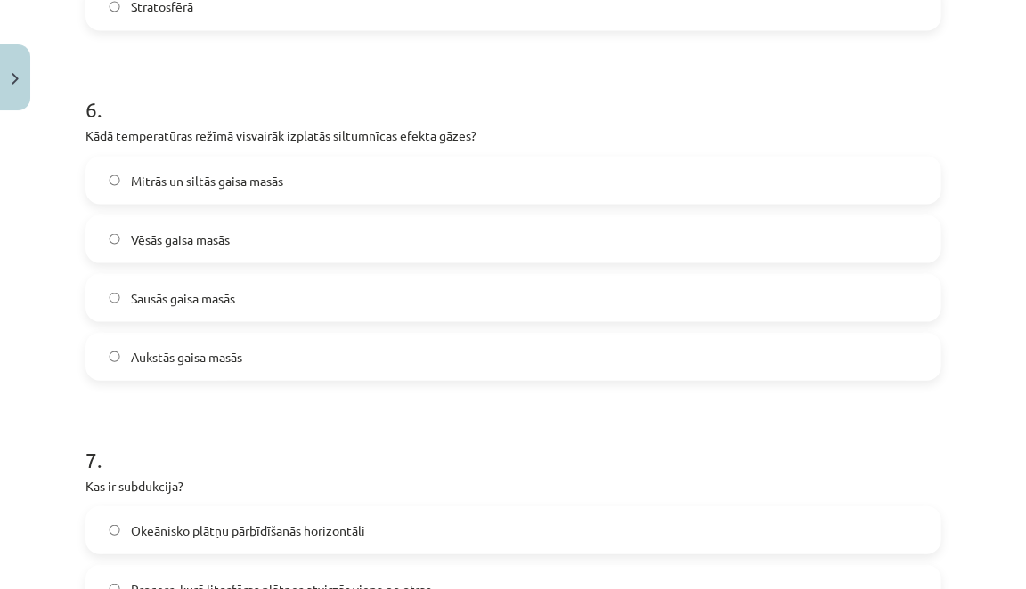
scroll to position [2075, 0]
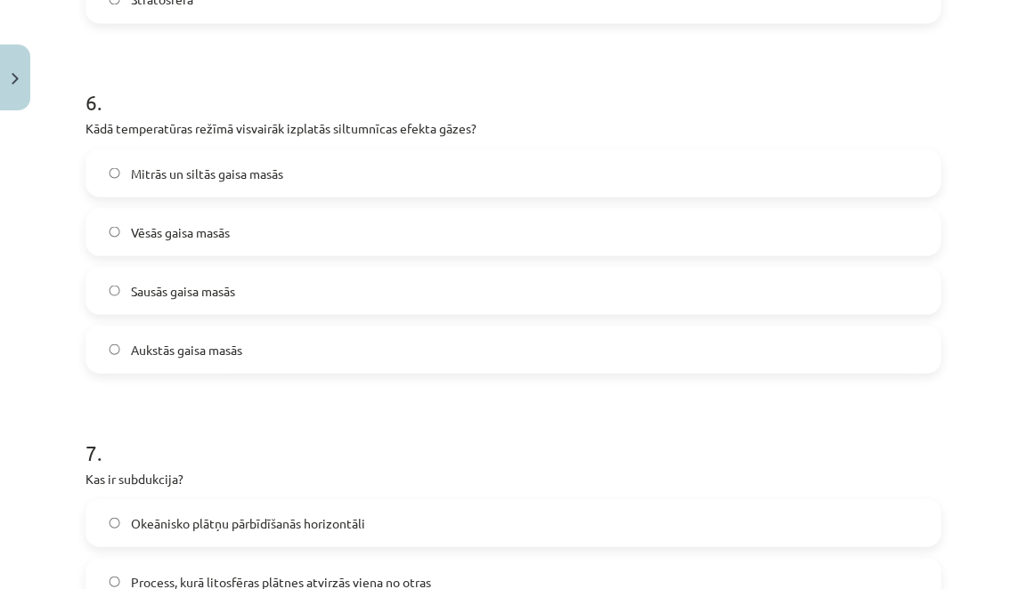
click at [332, 167] on label "Mitrās un siltās gaisa masās" at bounding box center [512, 172] width 851 height 45
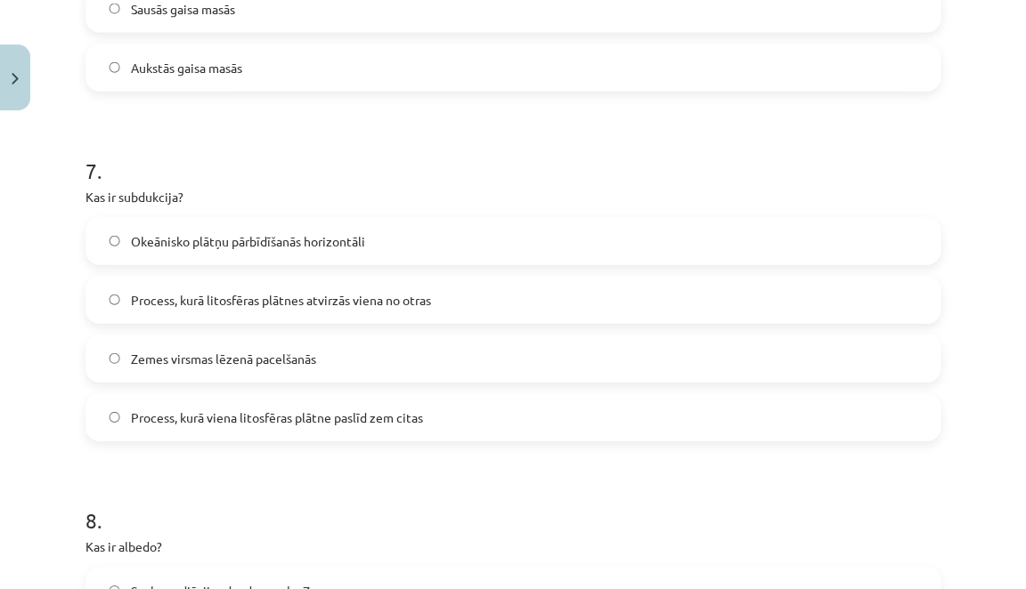
scroll to position [2355, 0]
click at [250, 308] on span "Process, kurā litosfēras plātnes atvirzās viena no otras" at bounding box center [281, 301] width 300 height 19
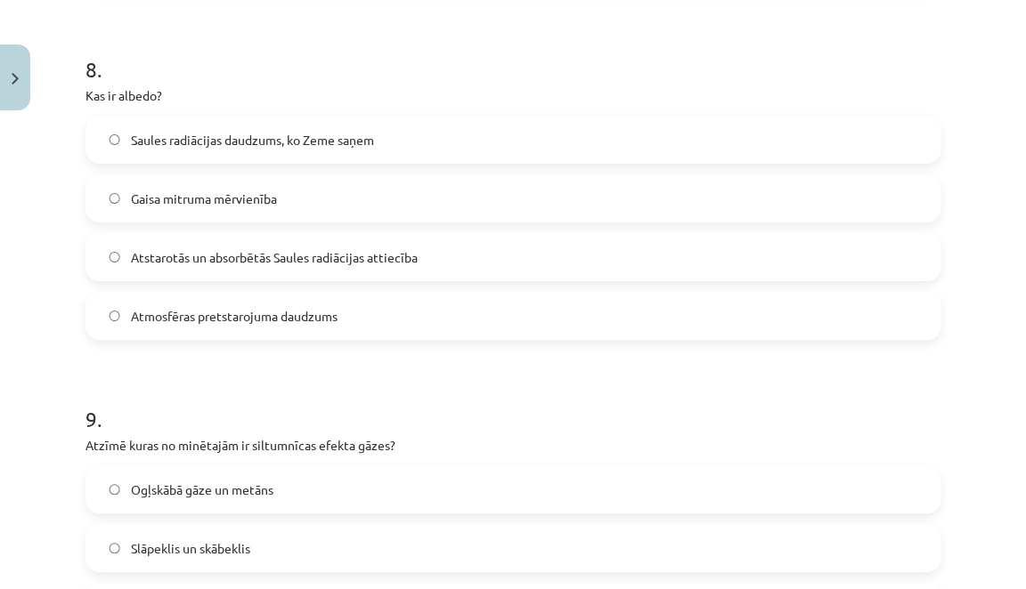
scroll to position [2808, 0]
click at [235, 269] on label "Atstarotās un absorbētās Saules radiācijas attiecība" at bounding box center [512, 256] width 851 height 45
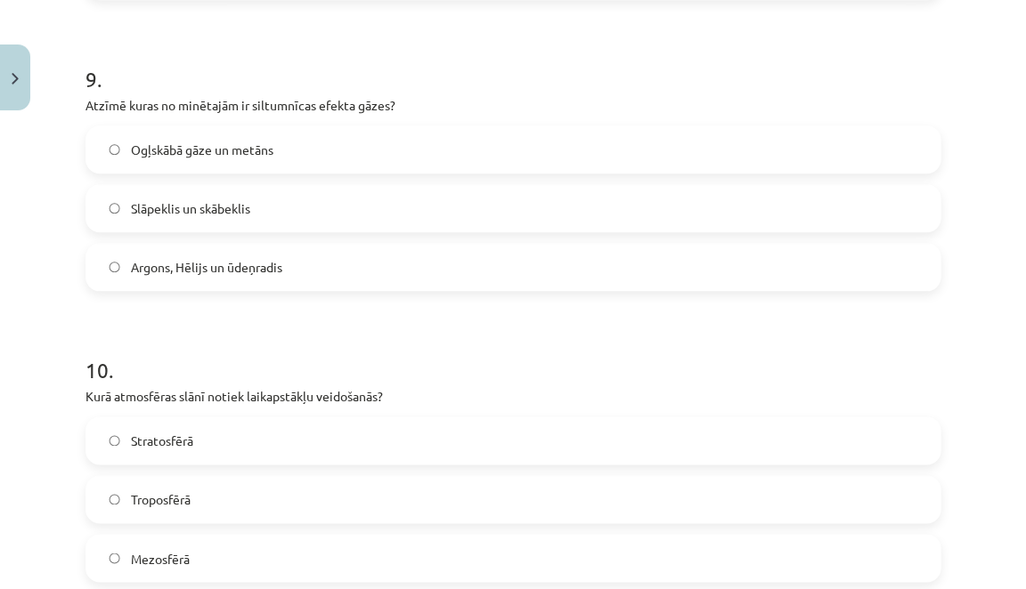
scroll to position [3155, 0]
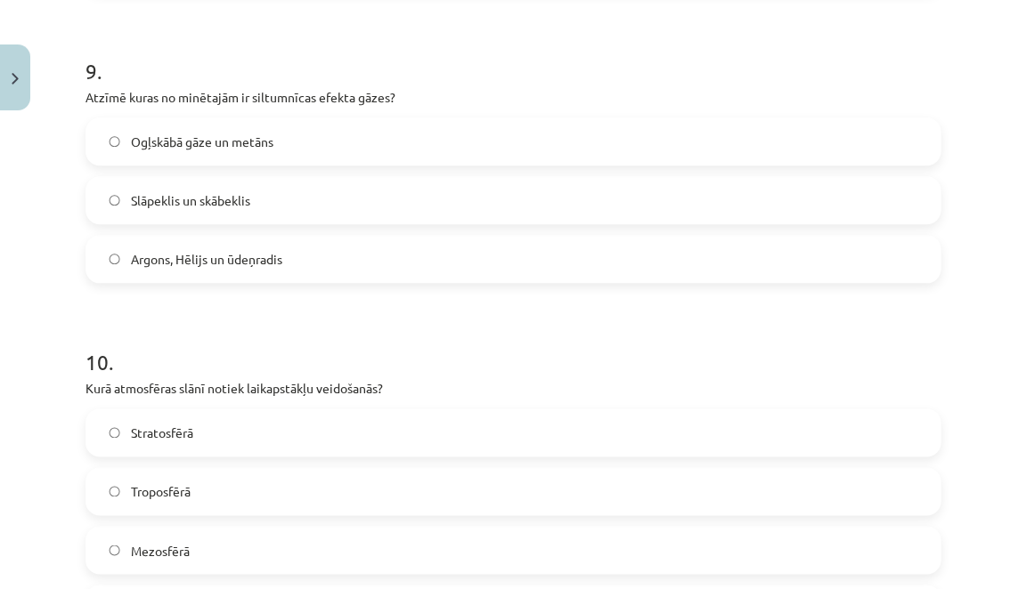
click at [295, 138] on label "Ogļskābā gāze un metāns" at bounding box center [512, 141] width 851 height 45
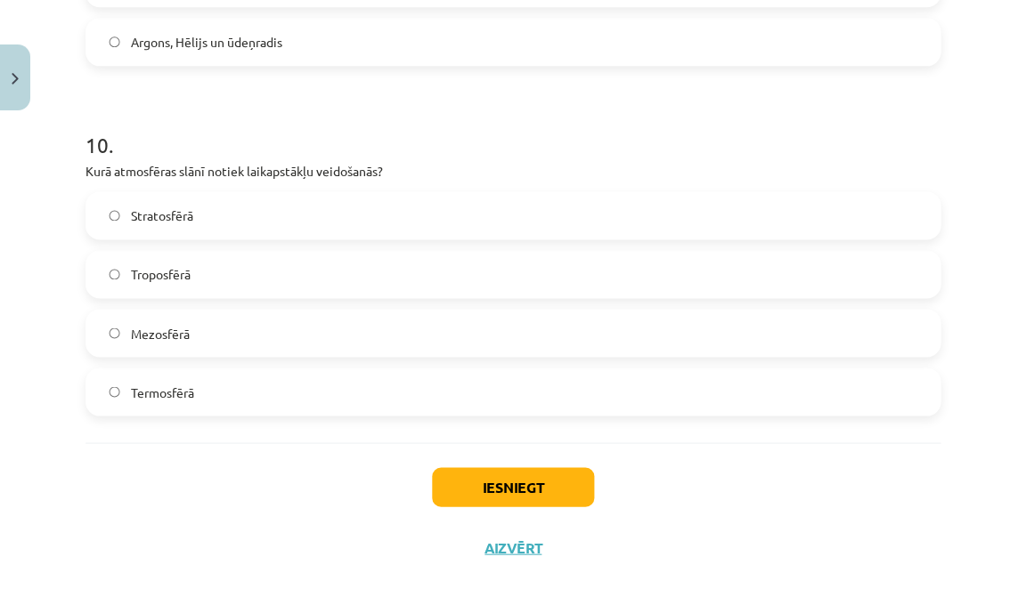
scroll to position [3377, 0]
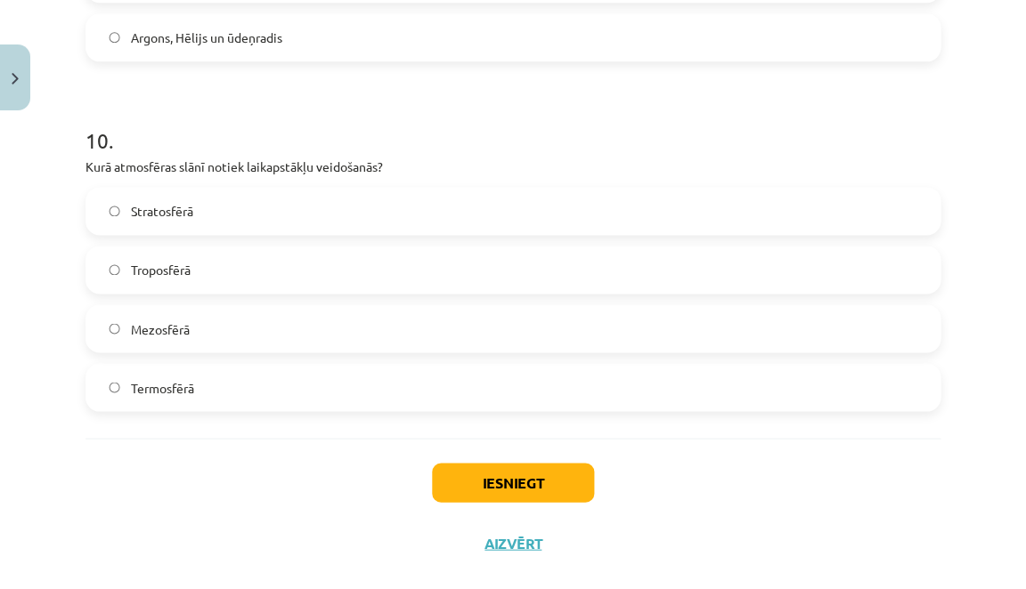
click at [178, 222] on label "Stratosfērā" at bounding box center [512, 211] width 851 height 45
click at [540, 478] on button "Iesniegt" at bounding box center [513, 482] width 162 height 39
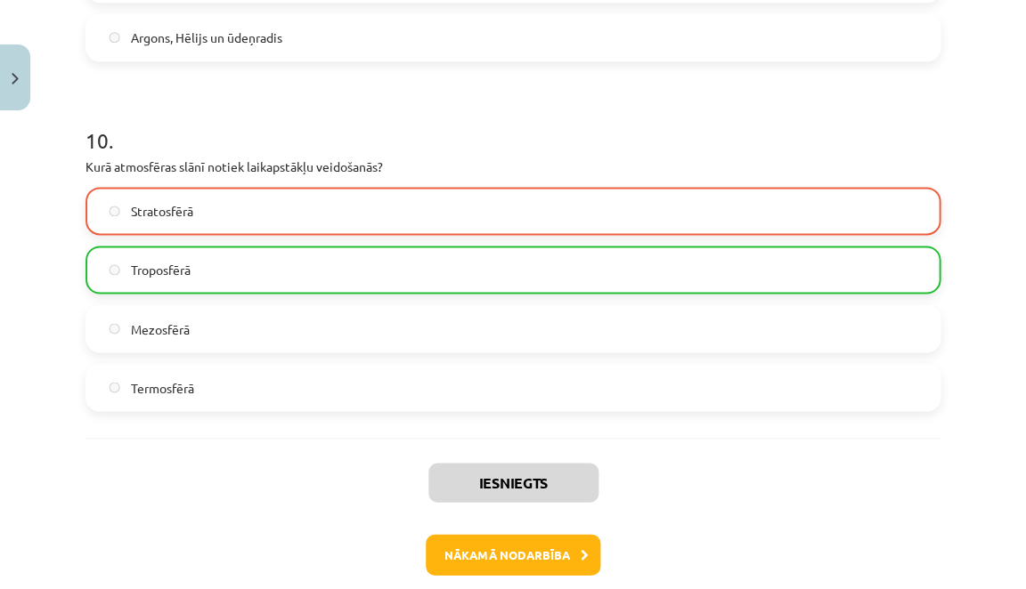
click at [495, 557] on button "Nākamā nodarbība" at bounding box center [513, 554] width 175 height 41
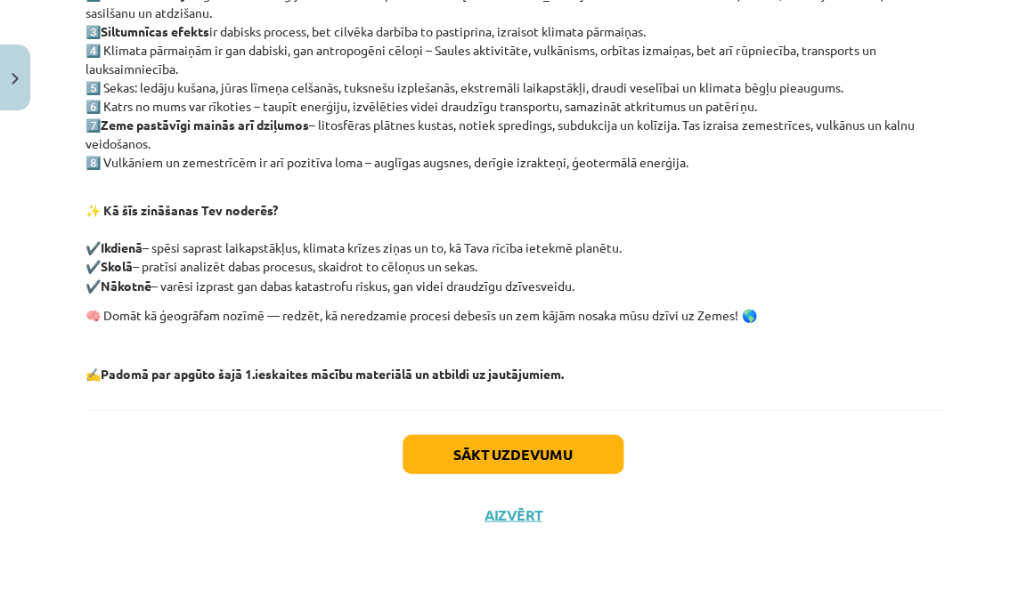
scroll to position [455, 0]
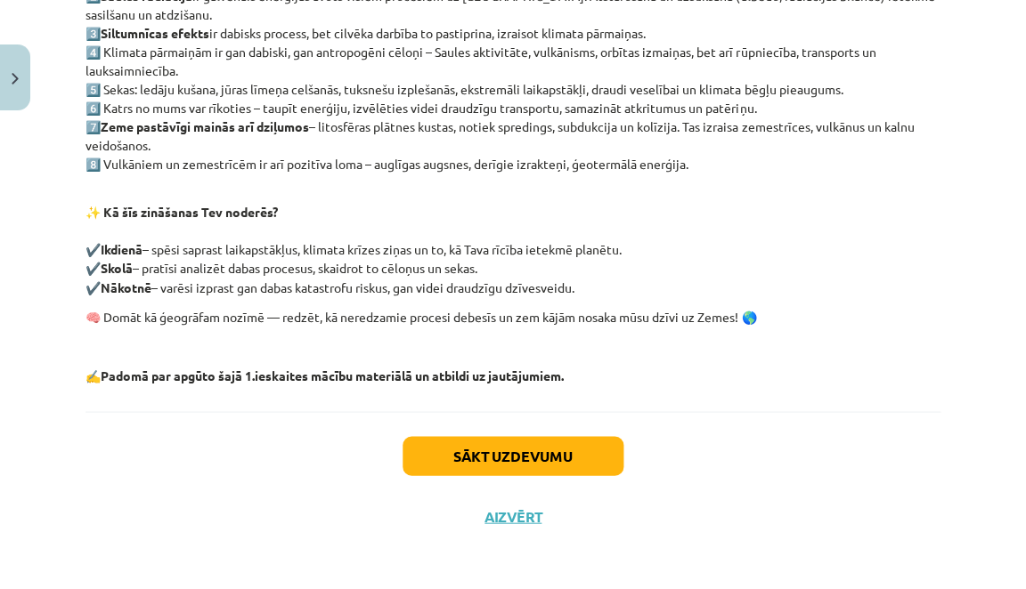
click at [528, 472] on div "Sākt uzdevumu Aizvērt" at bounding box center [512, 473] width 855 height 125
click at [533, 444] on button "Sākt uzdevumu" at bounding box center [512, 455] width 221 height 39
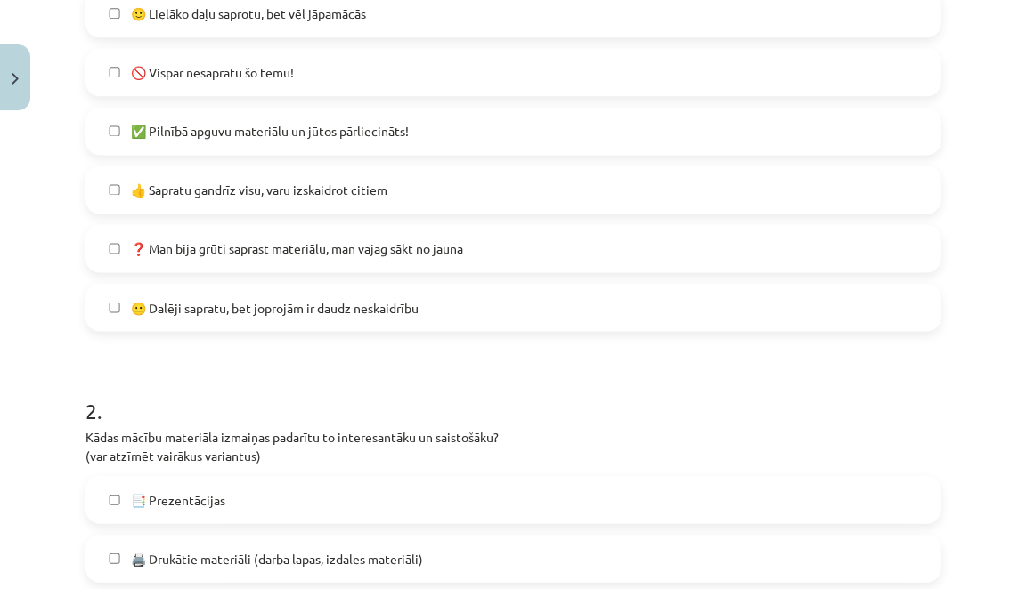
scroll to position [45, 0]
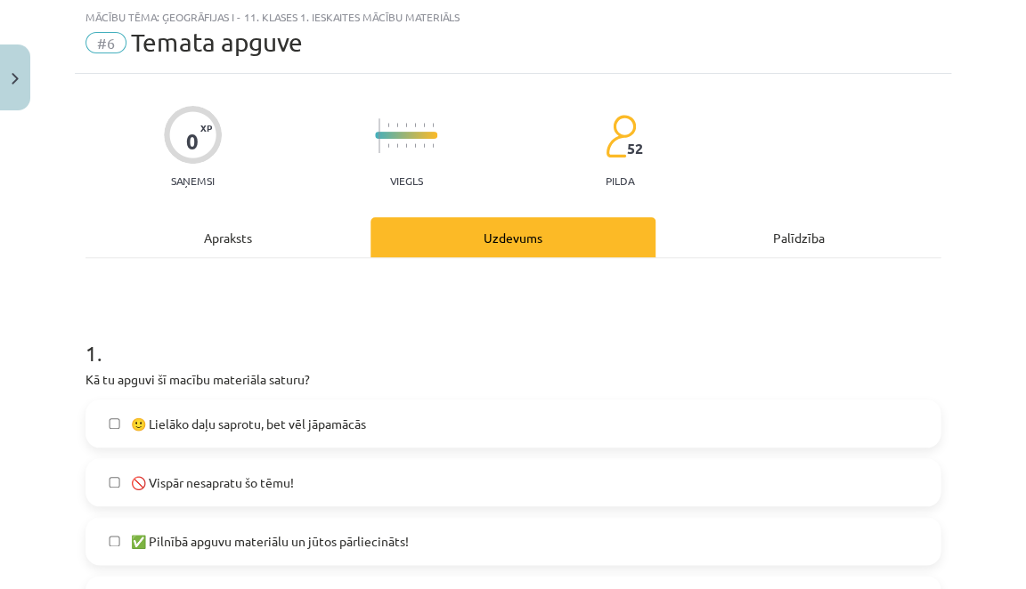
click at [502, 426] on label "🙂 Lielāko daļu saprotu, bet vēl jāpamācās" at bounding box center [512, 424] width 851 height 45
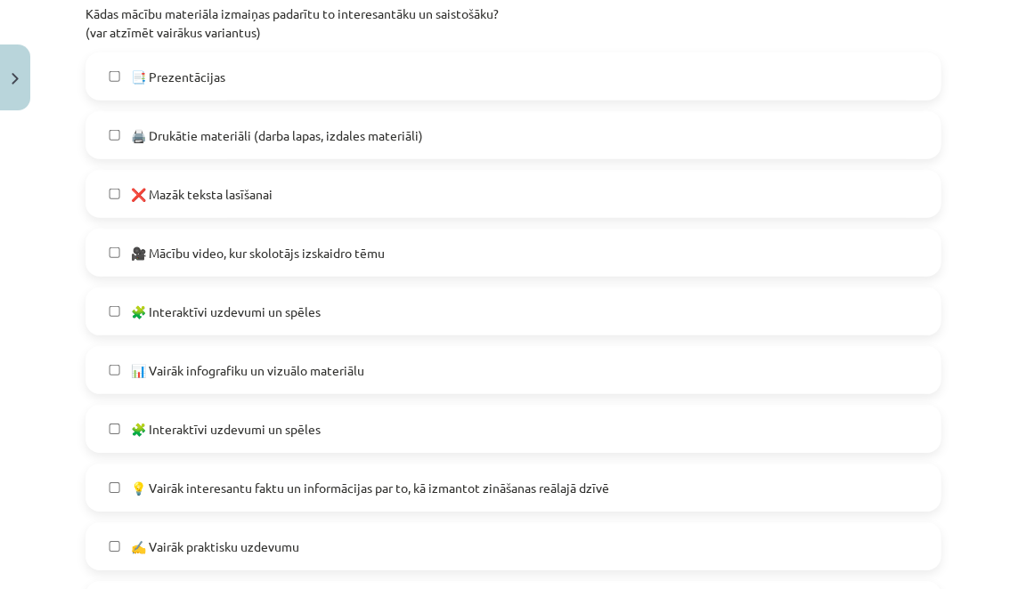
scroll to position [988, 0]
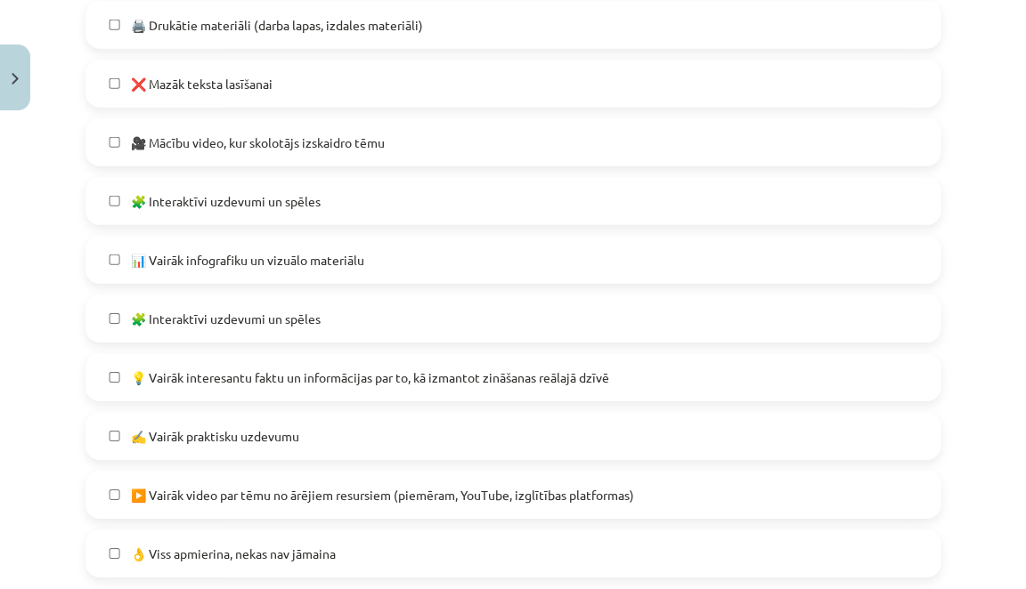
click at [512, 253] on label "📊 Vairāk infografiku un vizuālo materiālu" at bounding box center [512, 260] width 851 height 45
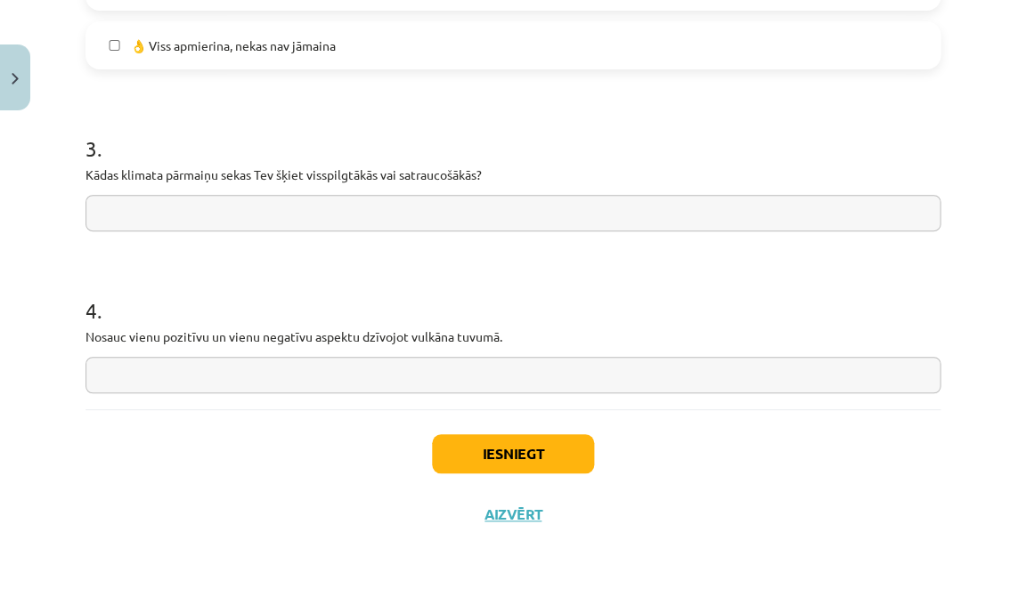
scroll to position [1496, 0]
click at [588, 62] on label "👌 Viss apmierina, nekas nav jāmaina" at bounding box center [512, 46] width 851 height 45
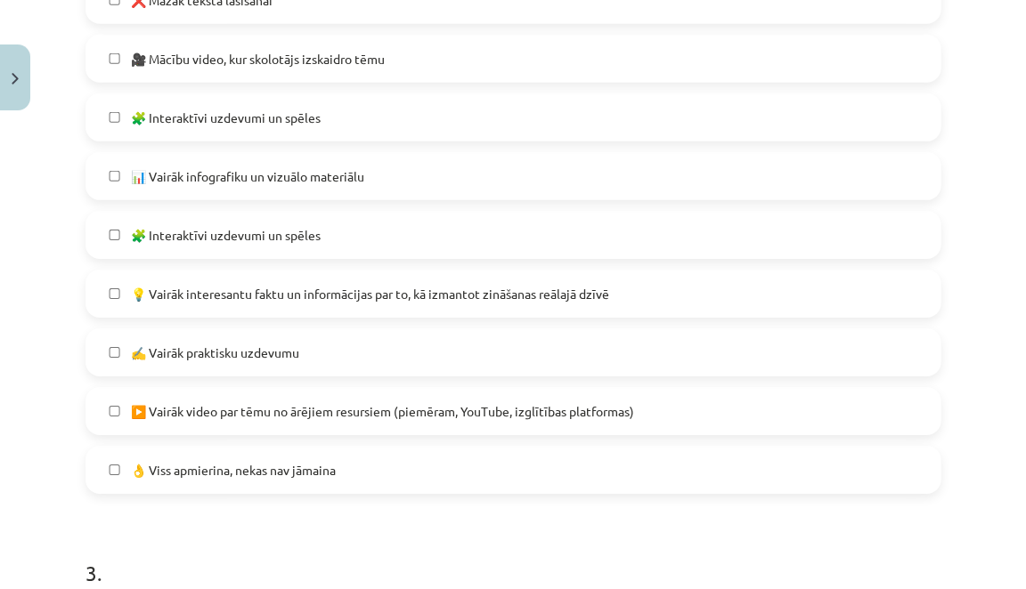
scroll to position [1065, 0]
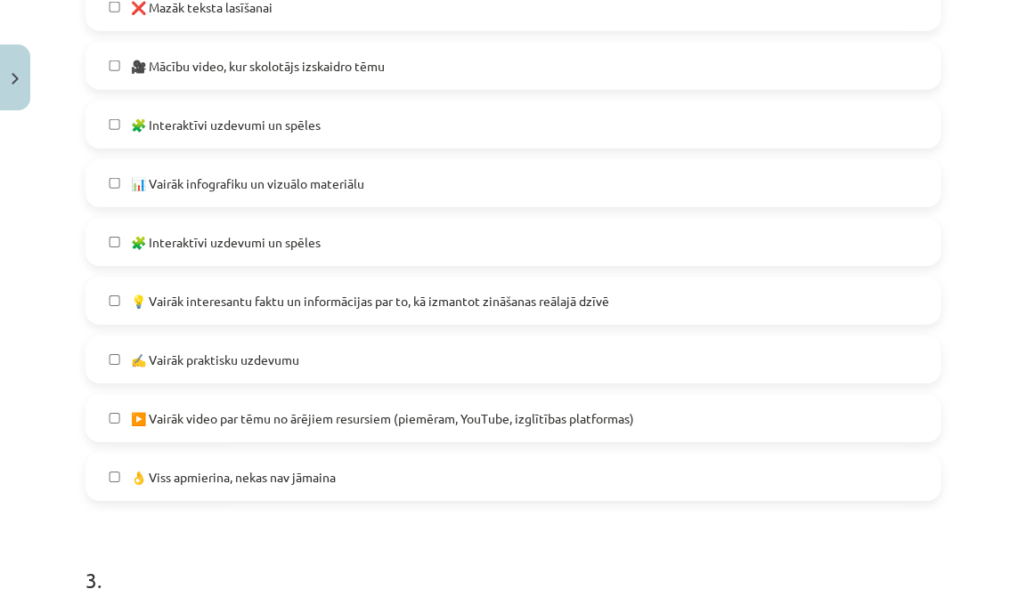
click at [404, 348] on label "✍️ Vairāk praktisku uzdevumu" at bounding box center [512, 359] width 851 height 45
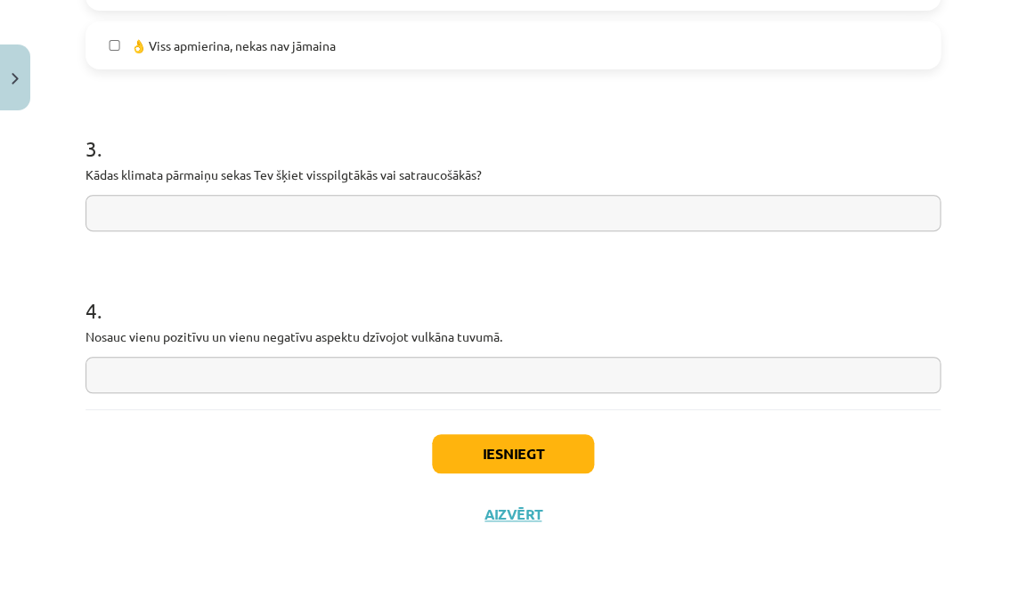
scroll to position [1496, 0]
click at [552, 451] on button "Iesniegt" at bounding box center [513, 454] width 162 height 39
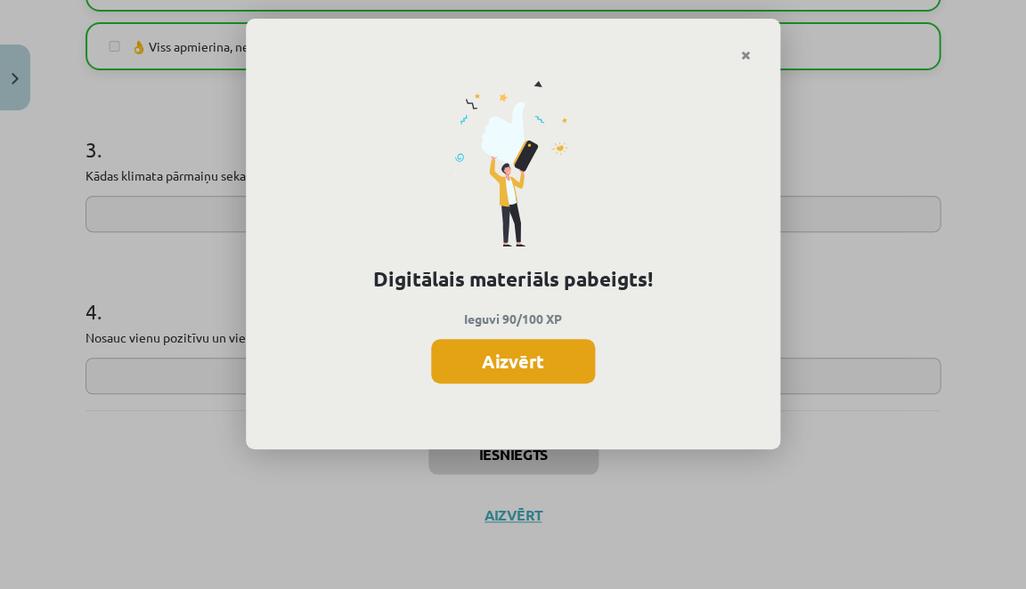
click at [574, 361] on button "Aizvērt" at bounding box center [513, 361] width 164 height 45
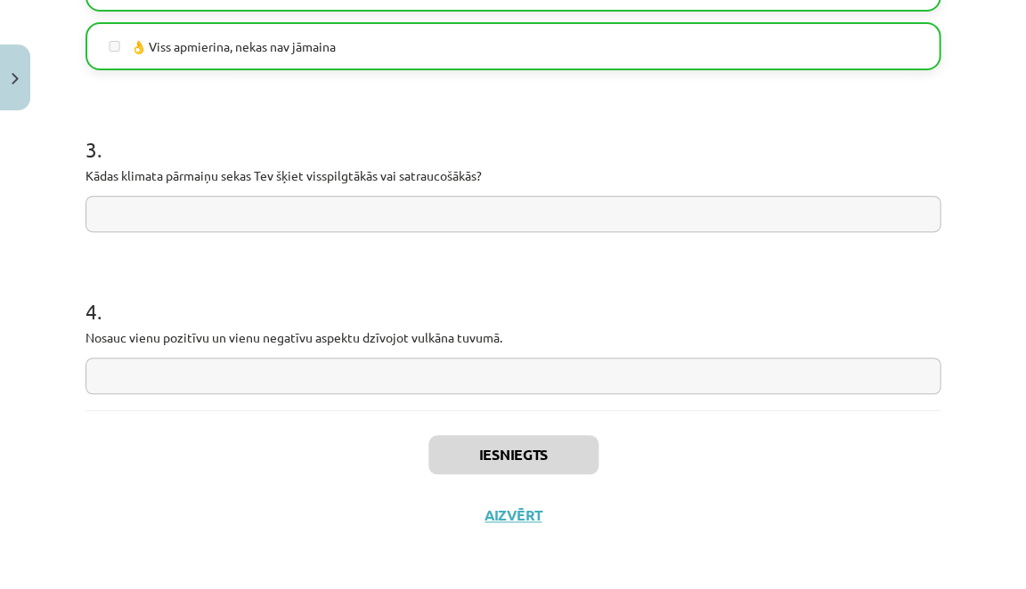
click at [19, 87] on button "Close" at bounding box center [15, 78] width 30 height 66
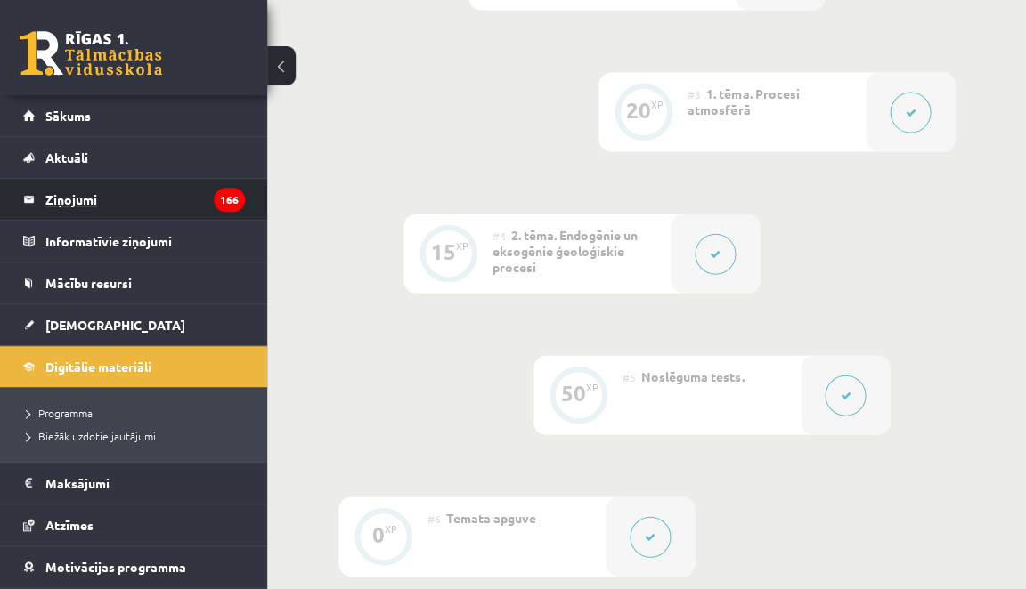
click at [116, 199] on legend "Ziņojumi 166" at bounding box center [144, 199] width 199 height 41
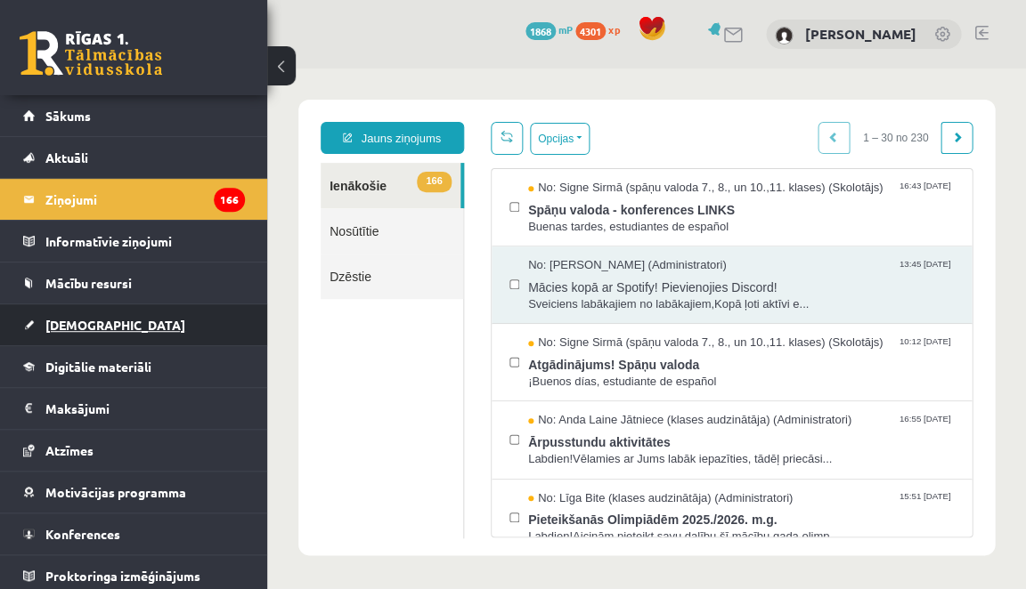
click at [65, 327] on span "[DEMOGRAPHIC_DATA]" at bounding box center [115, 325] width 140 height 16
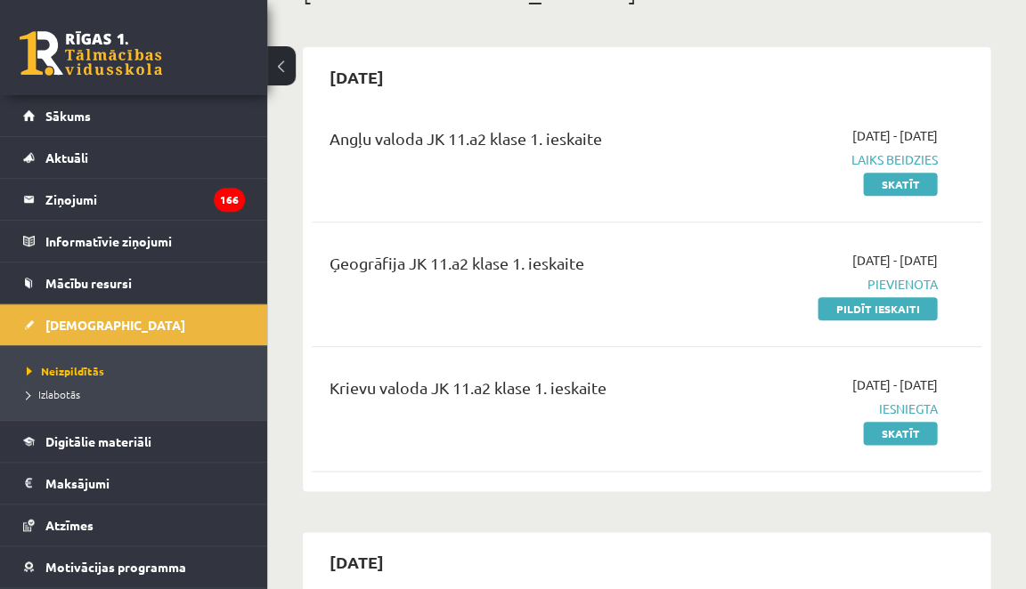
scroll to position [121, 0]
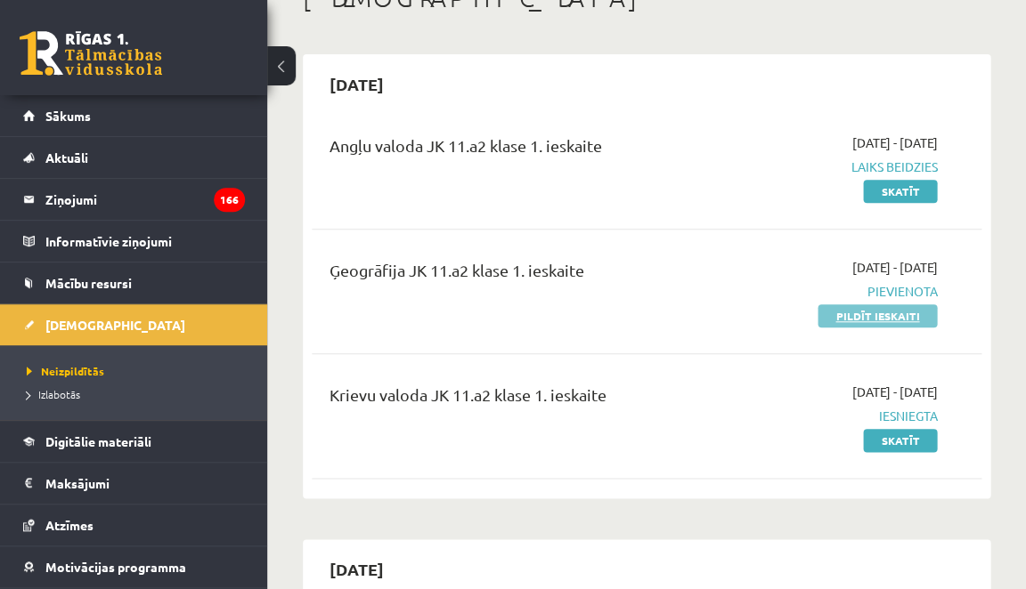
click at [864, 308] on link "Pildīt ieskaiti" at bounding box center [876, 315] width 119 height 23
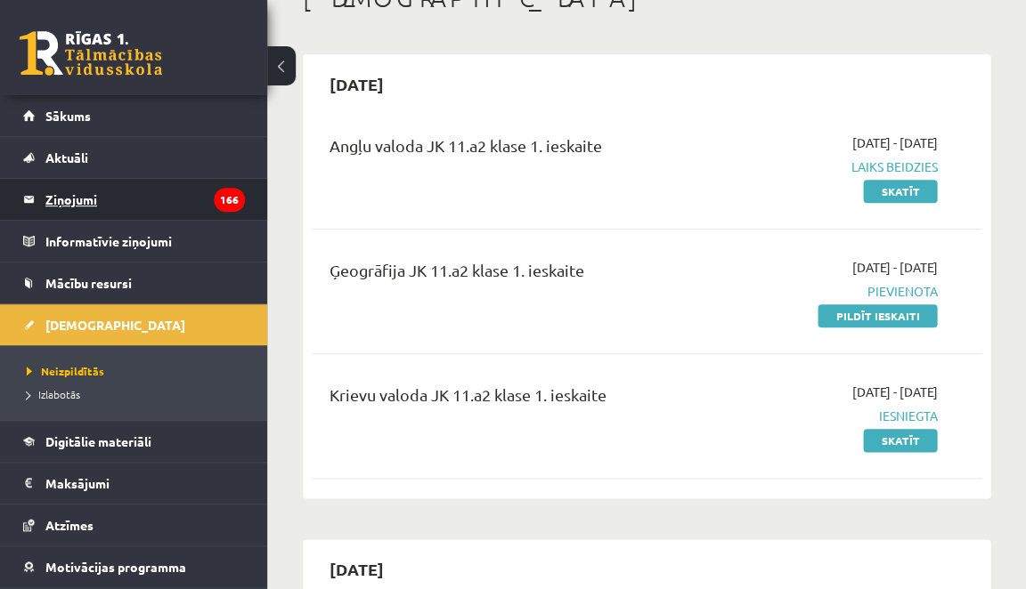
click at [194, 194] on legend "Ziņojumi 166" at bounding box center [144, 199] width 199 height 41
